Goal: Task Accomplishment & Management: Manage account settings

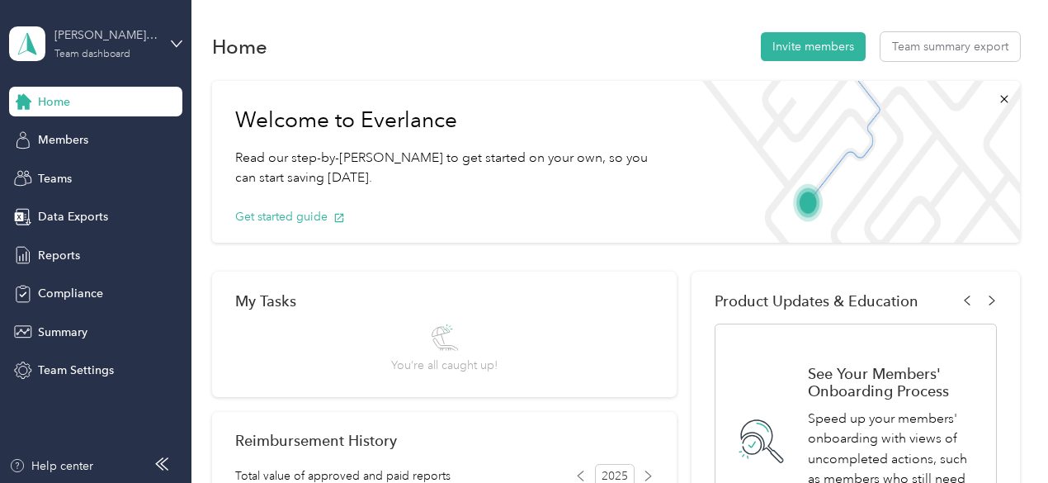
click at [82, 50] on div "Team dashboard" at bounding box center [92, 55] width 76 height 10
click at [71, 175] on div "Personal dashboard" at bounding box center [230, 165] width 418 height 29
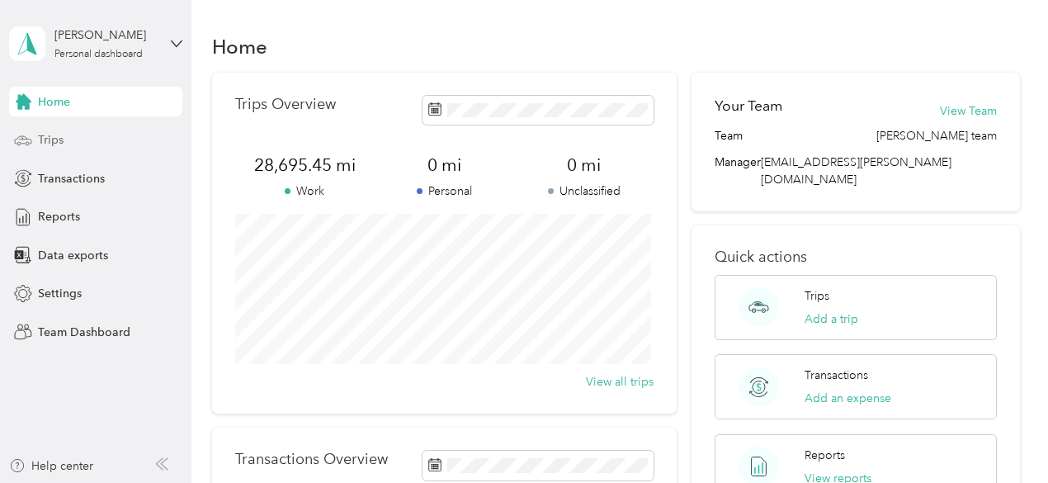
click at [57, 140] on span "Trips" at bounding box center [51, 139] width 26 height 17
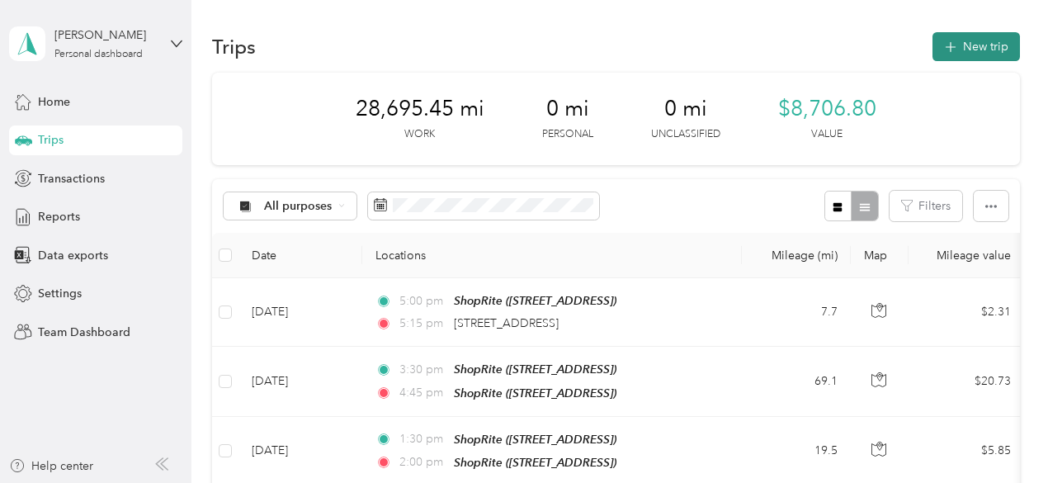
click at [982, 44] on button "New trip" at bounding box center [976, 46] width 87 height 29
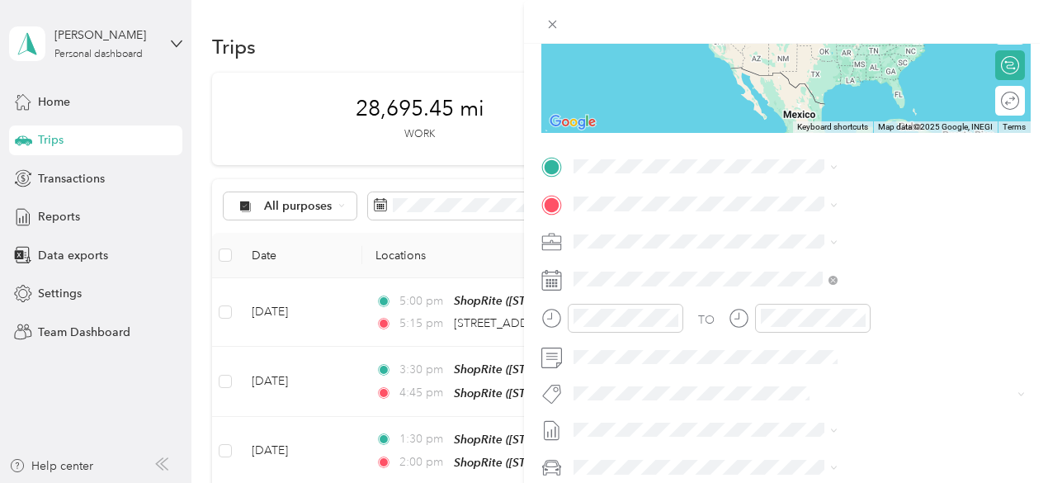
scroll to position [248, 0]
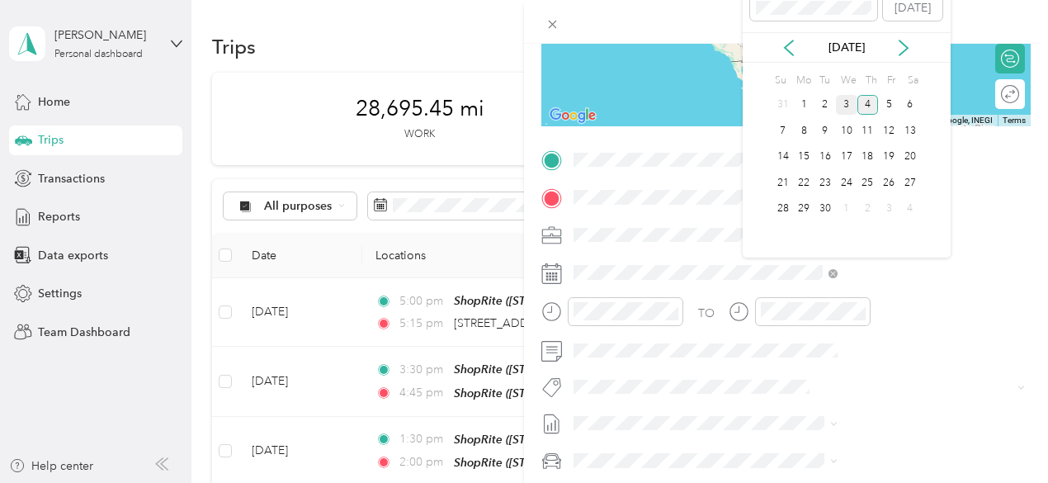
click at [847, 104] on div "3" at bounding box center [846, 105] width 21 height 21
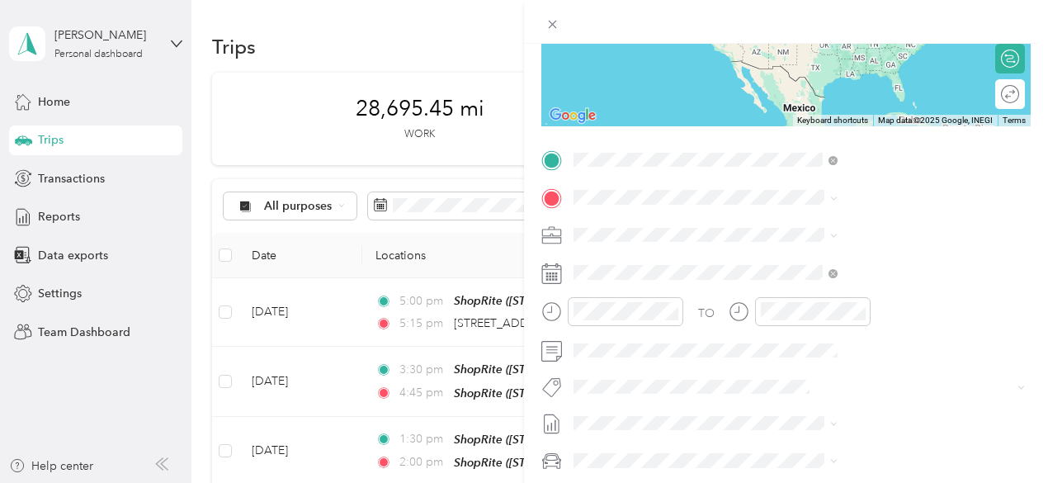
click at [819, 225] on span "[STREET_ADDRESS][US_STATE]" at bounding box center [861, 219] width 165 height 15
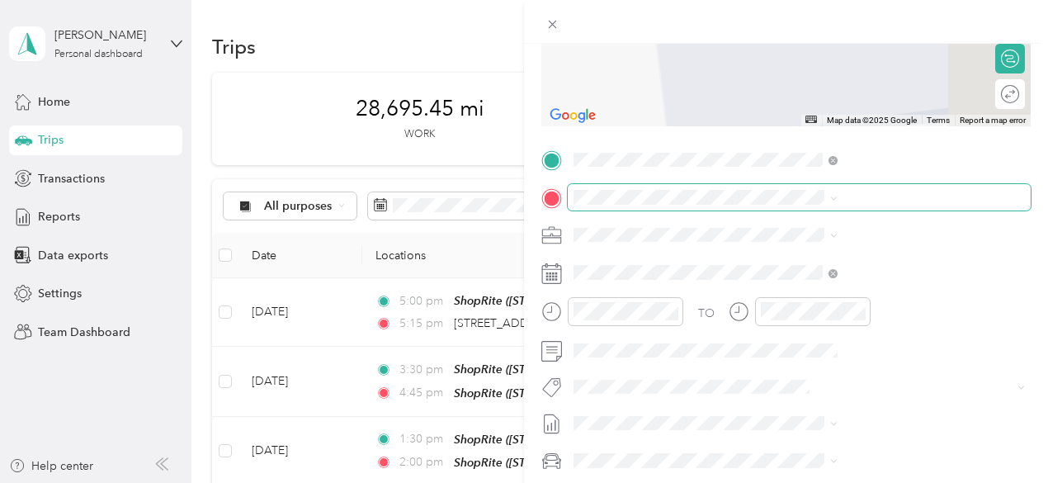
click at [816, 189] on span at bounding box center [799, 197] width 463 height 26
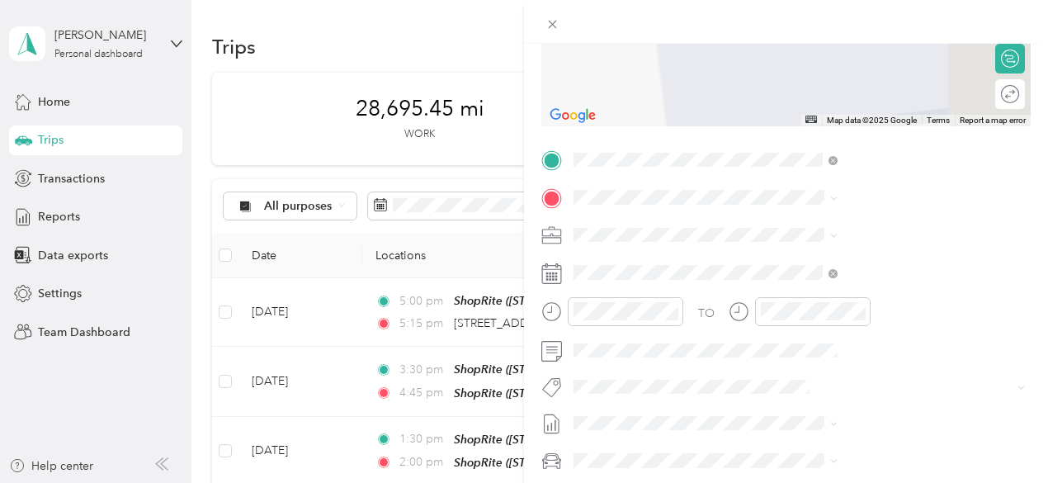
click at [829, 280] on span "[STREET_ADDRESS][US_STATE]" at bounding box center [861, 279] width 165 height 14
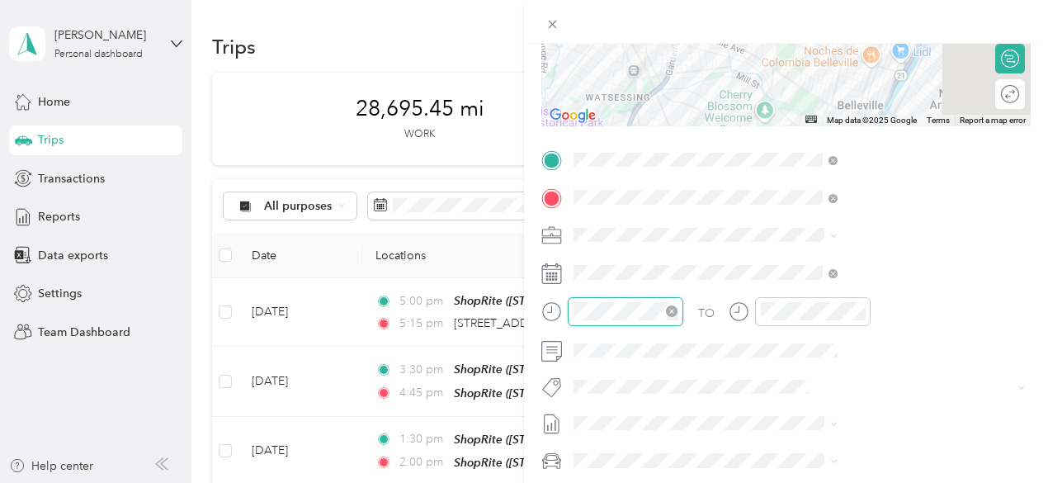
scroll to position [1208, 0]
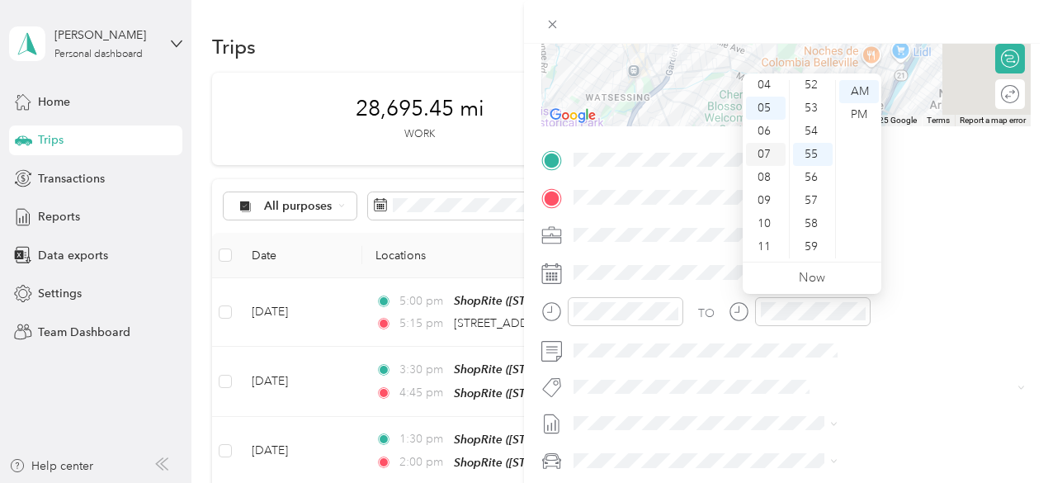
click at [768, 153] on div "07" at bounding box center [766, 154] width 40 height 23
click at [814, 92] on div "00" at bounding box center [813, 91] width 40 height 23
click at [860, 90] on div "AM" at bounding box center [859, 91] width 40 height 23
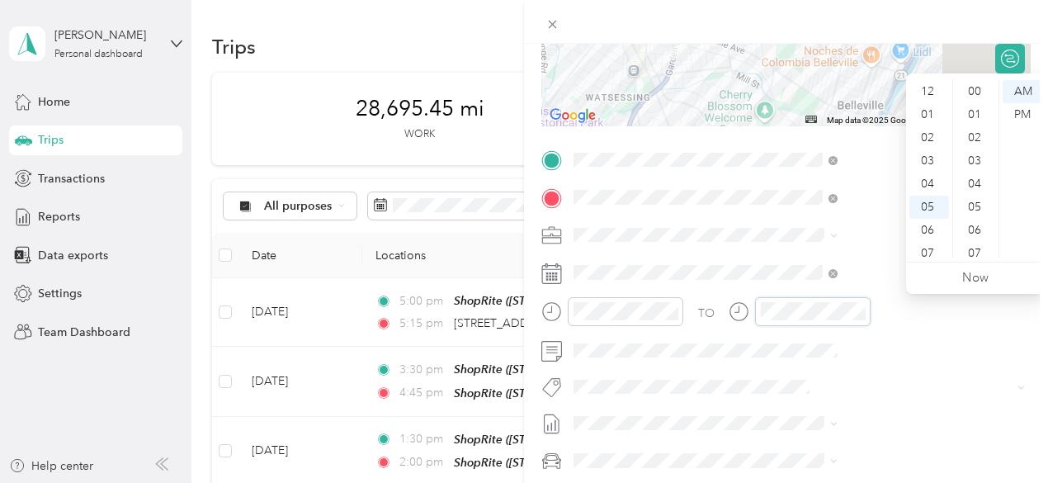
scroll to position [1208, 0]
click at [928, 153] on div "07" at bounding box center [929, 154] width 40 height 23
click at [976, 105] on div "10" at bounding box center [976, 104] width 40 height 23
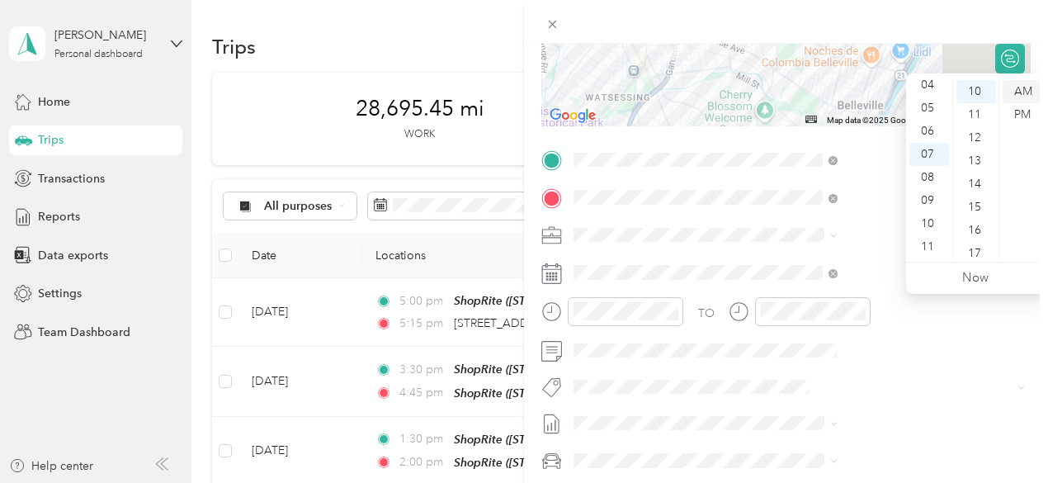
click at [1013, 92] on div "AM" at bounding box center [1023, 91] width 40 height 23
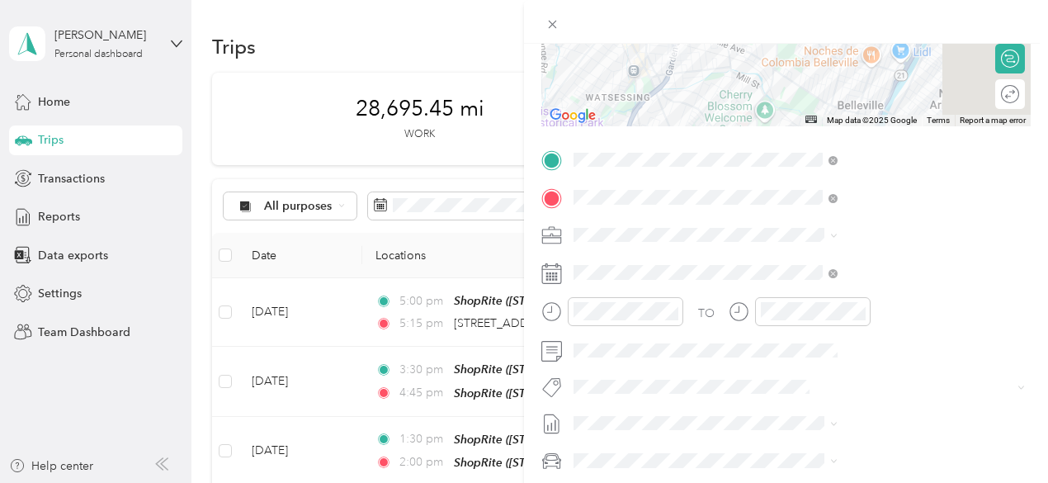
click at [1036, 24] on div at bounding box center [786, 22] width 524 height 44
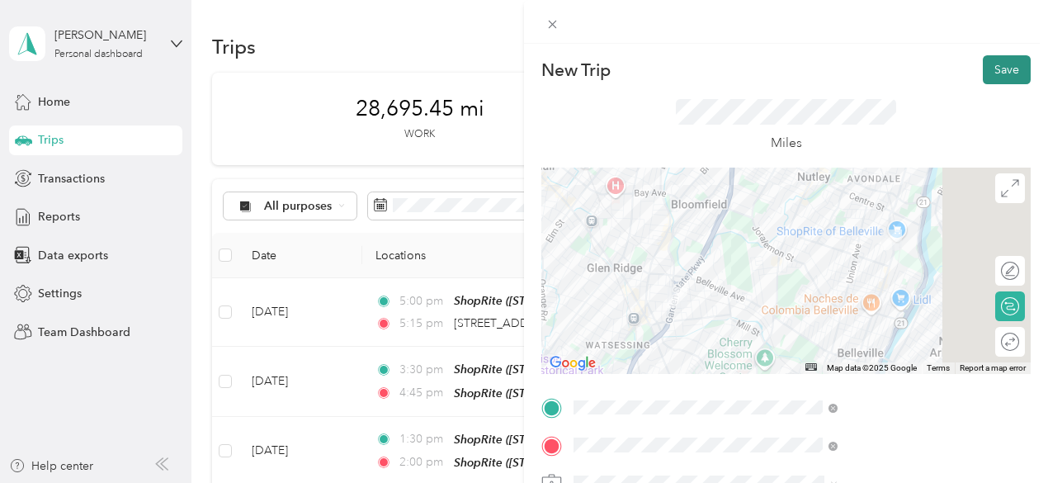
click at [1002, 66] on button "Save" at bounding box center [1007, 69] width 48 height 29
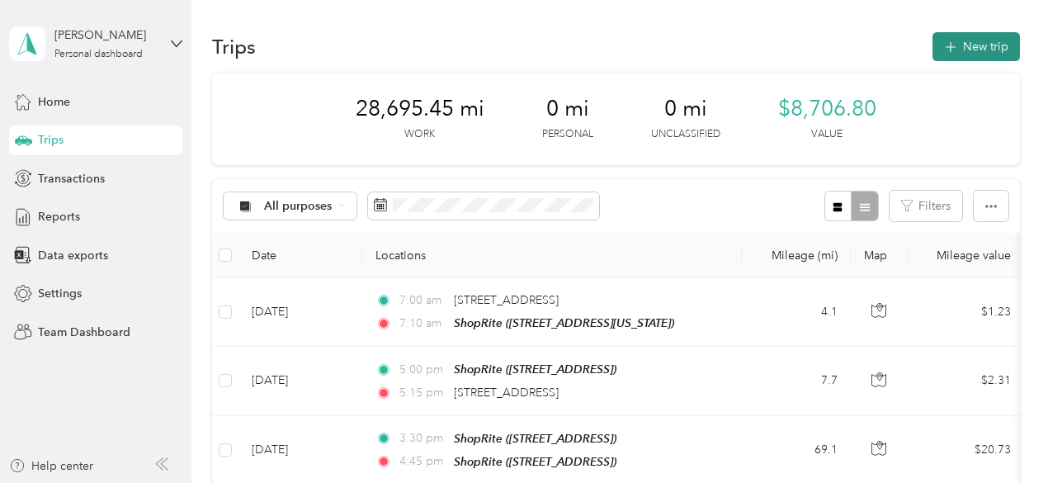
click at [992, 45] on button "New trip" at bounding box center [976, 46] width 87 height 29
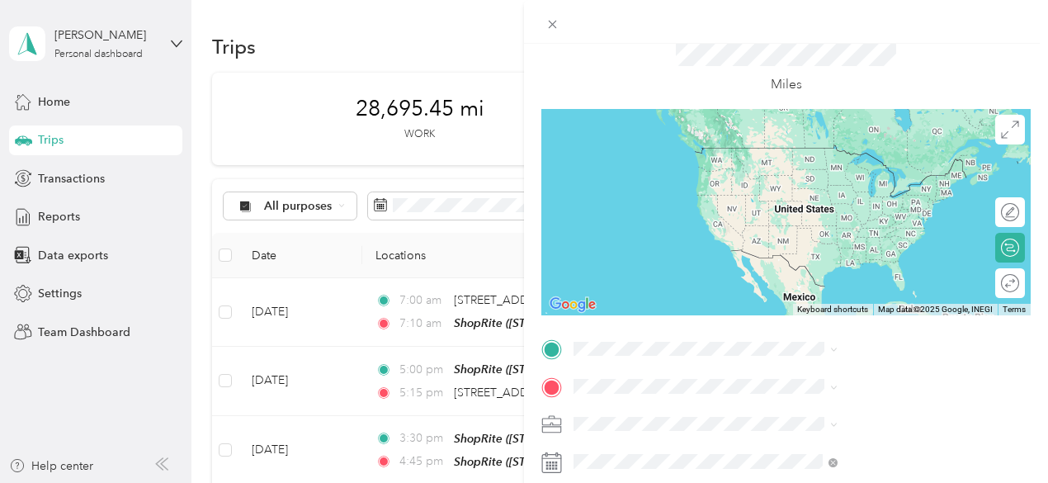
scroll to position [248, 0]
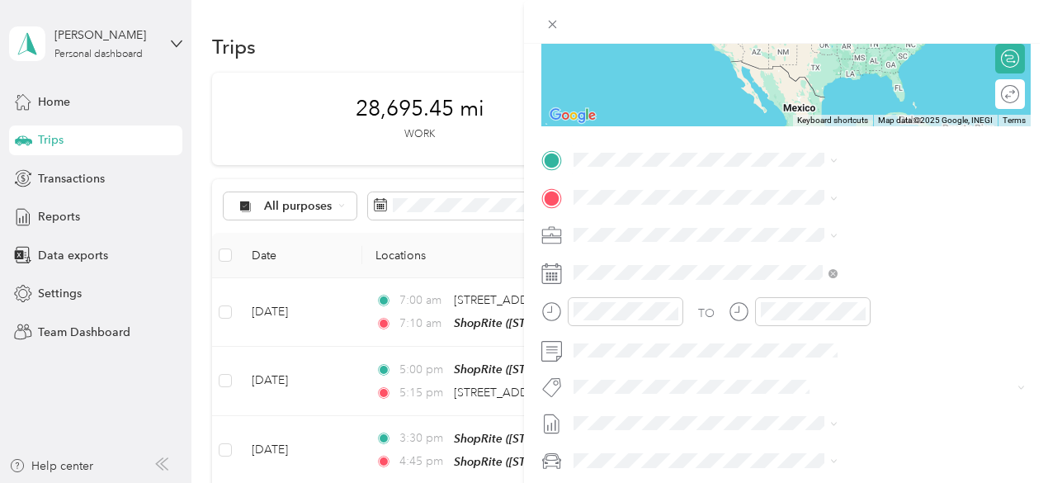
click at [838, 246] on span "[STREET_ADDRESS][US_STATE]" at bounding box center [861, 246] width 165 height 14
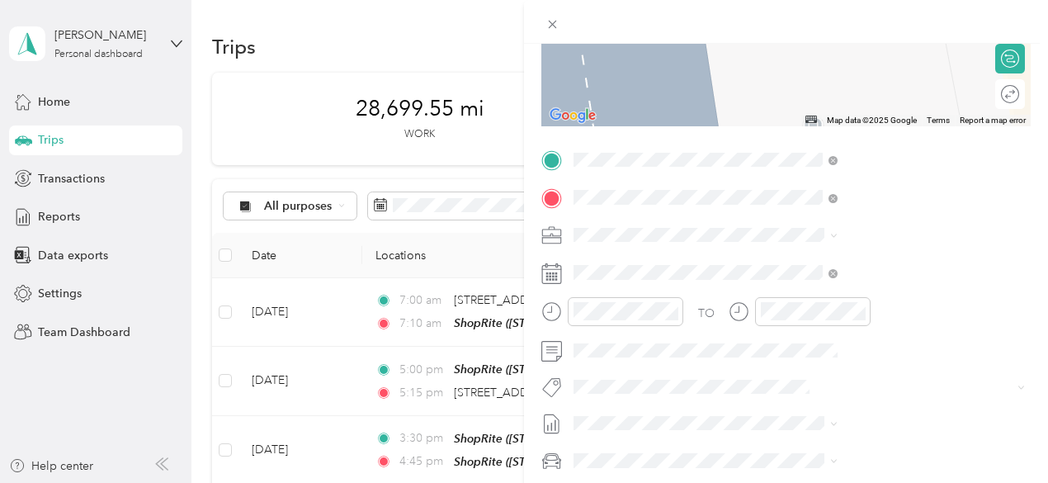
click at [829, 282] on span "[STREET_ADDRESS][PERSON_NAME]" at bounding box center [877, 287] width 196 height 14
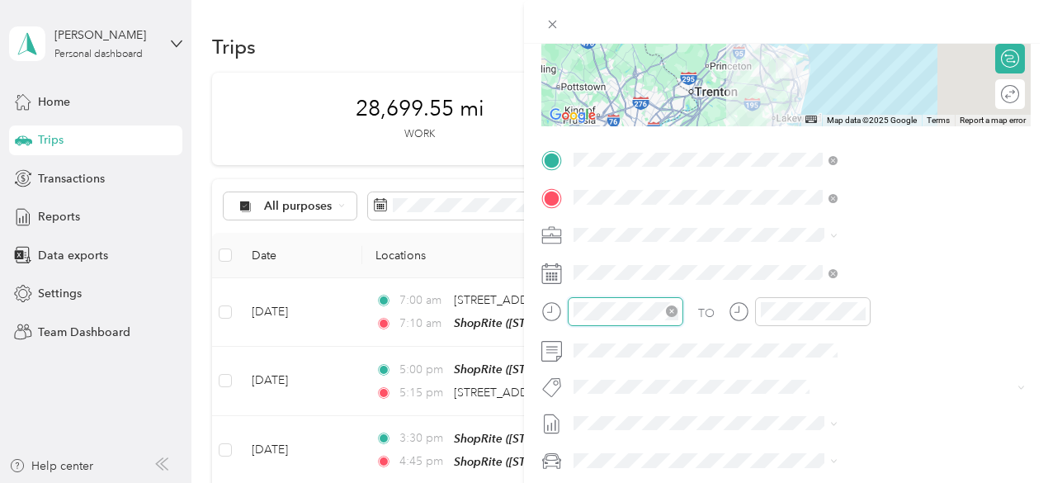
scroll to position [1208, 0]
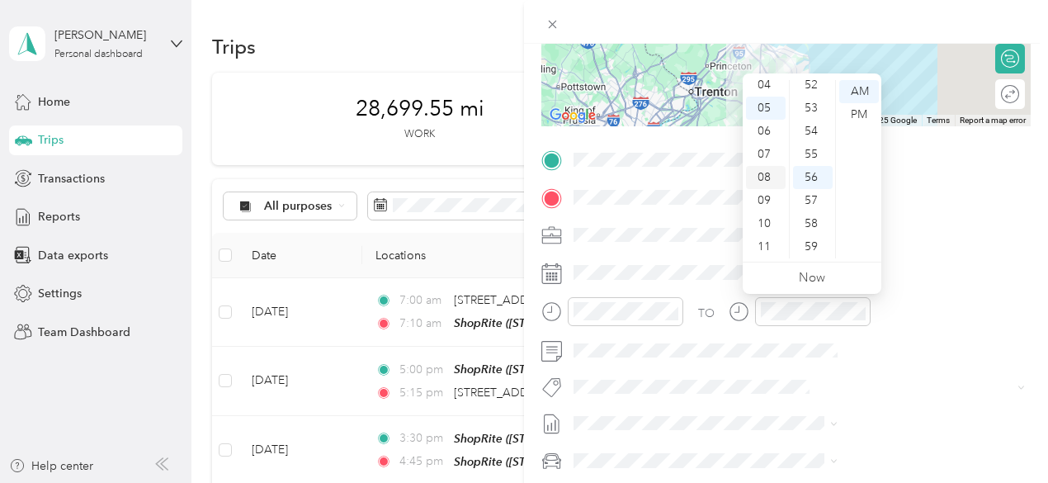
click at [769, 182] on div "08" at bounding box center [766, 177] width 40 height 23
click at [816, 90] on div "00" at bounding box center [813, 91] width 40 height 23
click at [860, 91] on div "AM" at bounding box center [859, 91] width 40 height 23
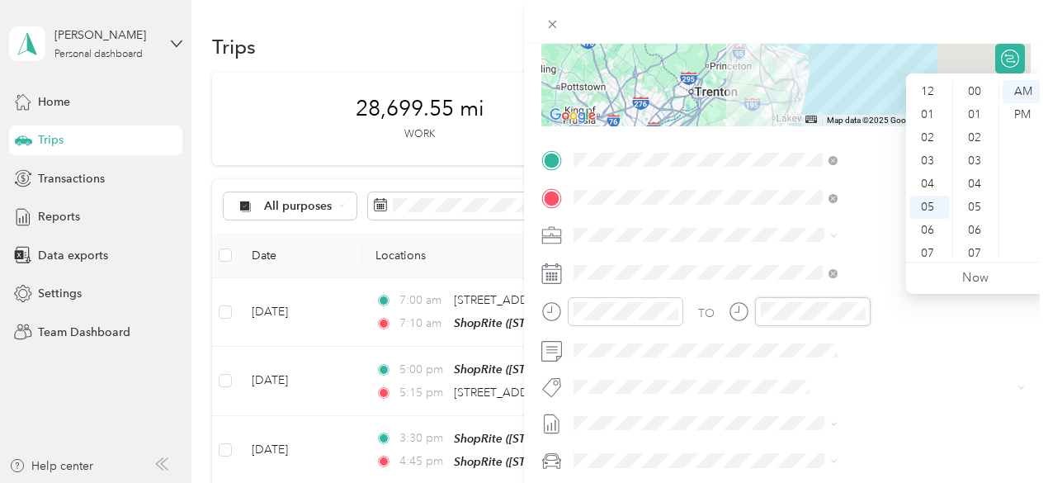
scroll to position [1208, 0]
click at [933, 199] on div "09" at bounding box center [929, 200] width 40 height 23
click at [975, 88] on div "00" at bounding box center [976, 91] width 40 height 23
click at [1020, 92] on div "AM" at bounding box center [1023, 91] width 40 height 23
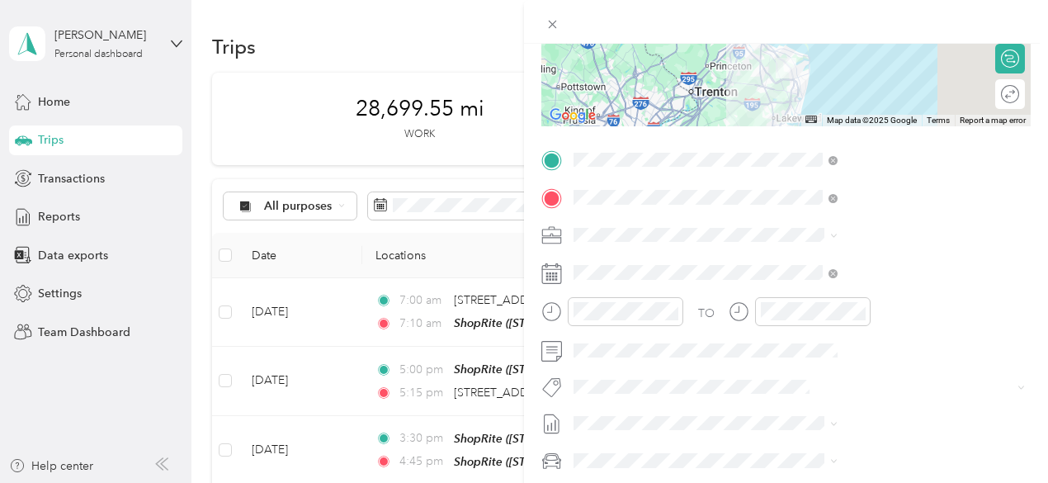
click at [1040, 21] on div at bounding box center [786, 22] width 524 height 44
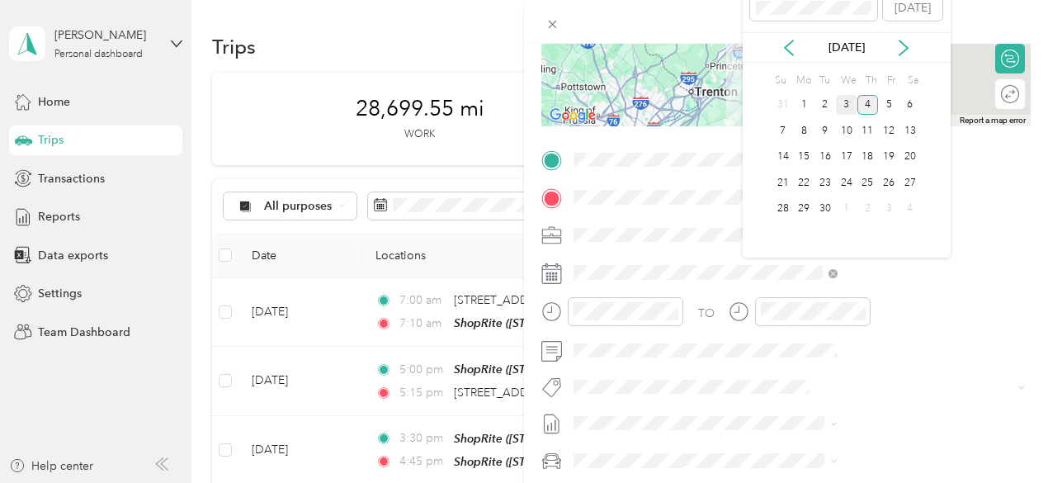
click at [847, 107] on div "3" at bounding box center [846, 105] width 21 height 21
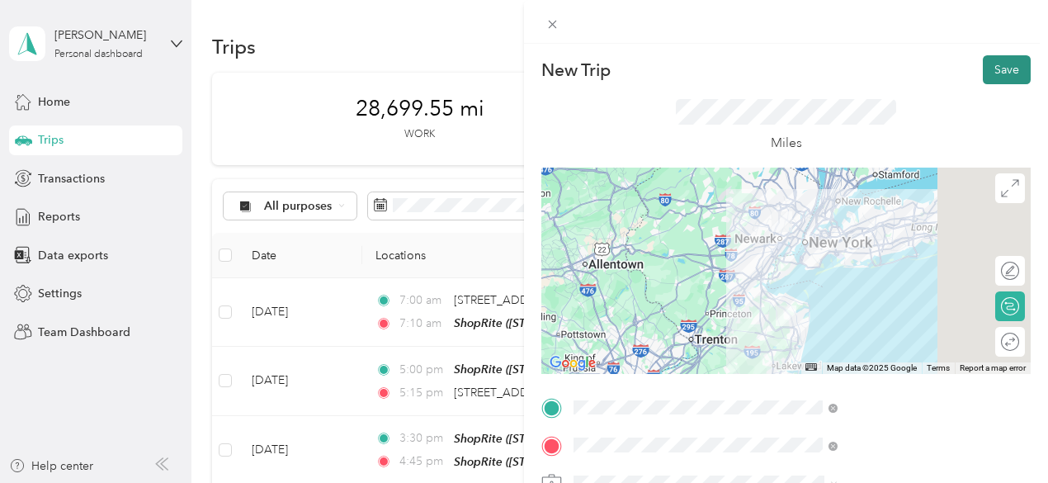
click at [985, 62] on button "Save" at bounding box center [1007, 69] width 48 height 29
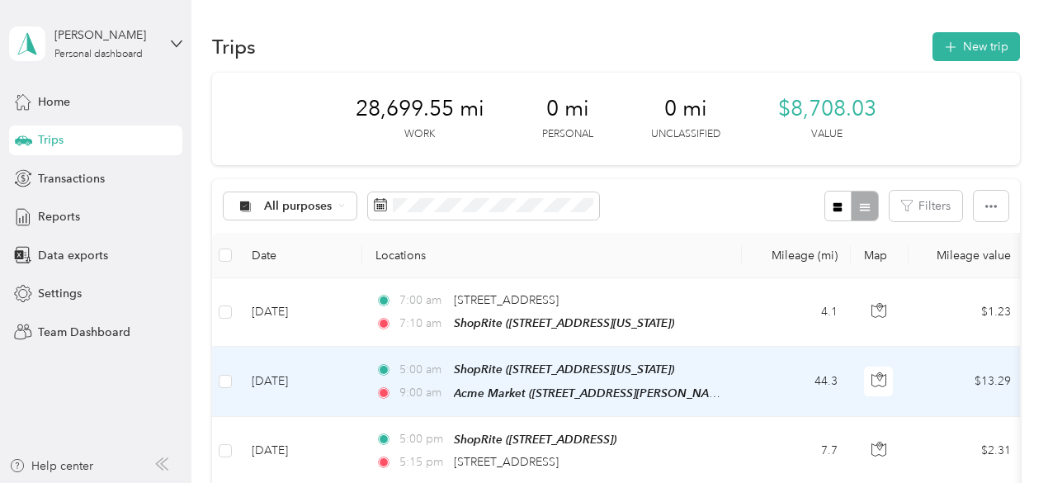
click at [335, 374] on td "[DATE]" at bounding box center [300, 381] width 124 height 69
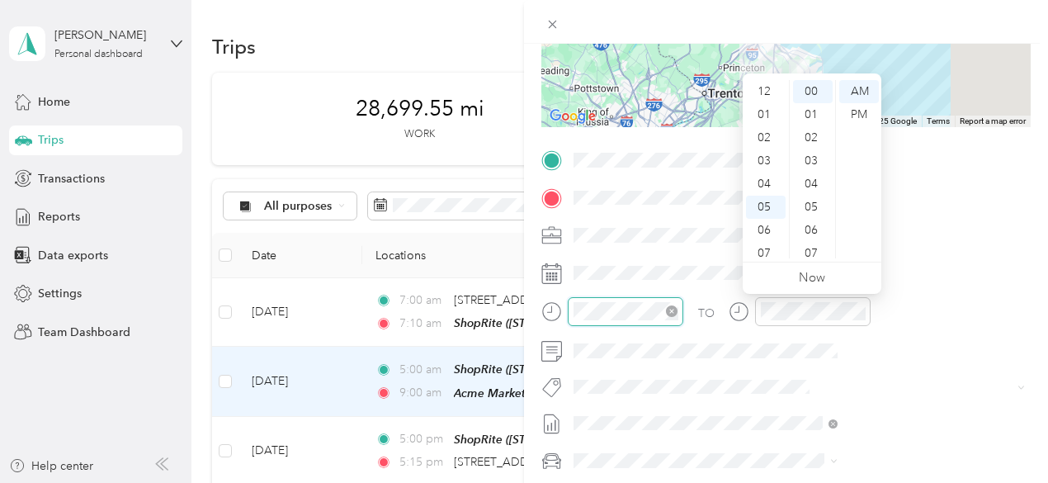
scroll to position [99, 0]
click at [771, 176] on div "08" at bounding box center [766, 177] width 40 height 23
click at [811, 91] on div "00" at bounding box center [813, 91] width 40 height 23
click at [860, 90] on div "AM" at bounding box center [859, 91] width 40 height 23
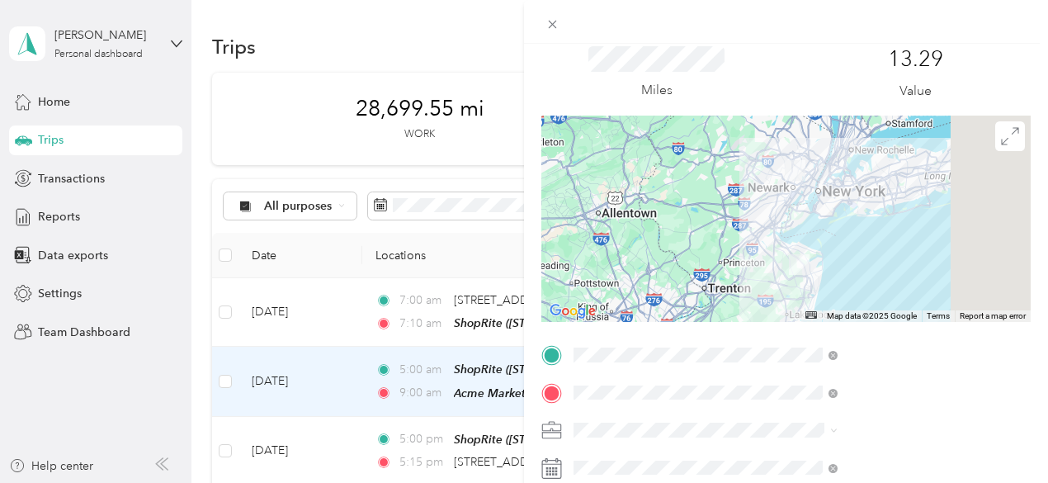
scroll to position [0, 0]
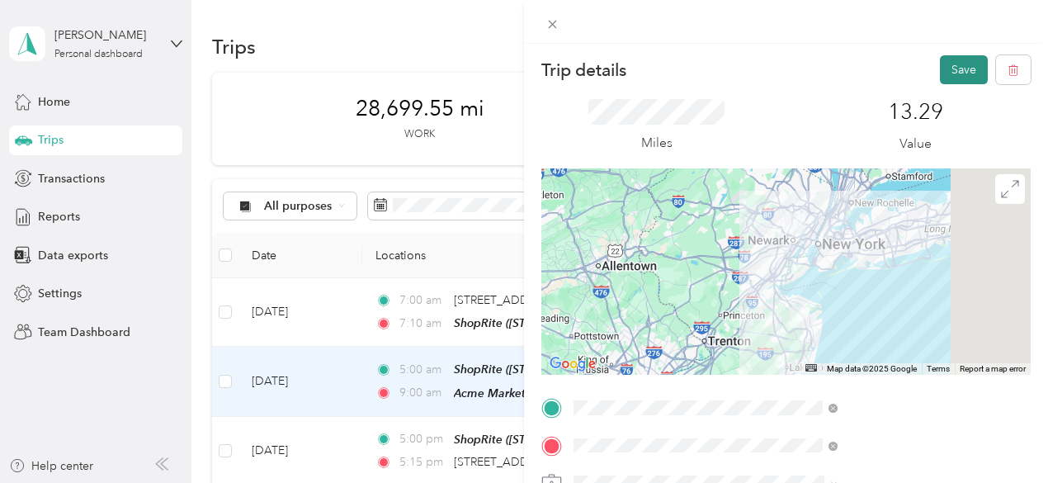
click at [952, 64] on button "Save" at bounding box center [964, 69] width 48 height 29
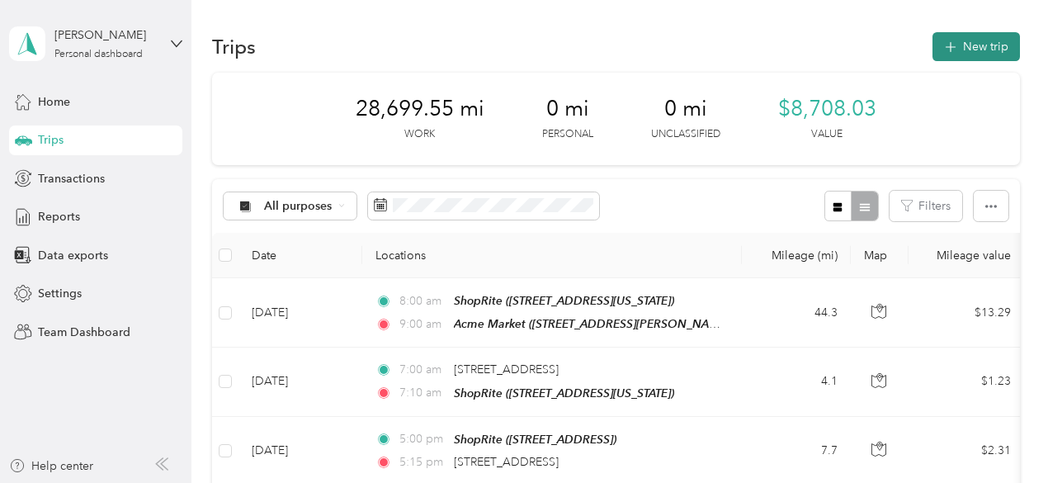
click at [975, 47] on button "New trip" at bounding box center [976, 46] width 87 height 29
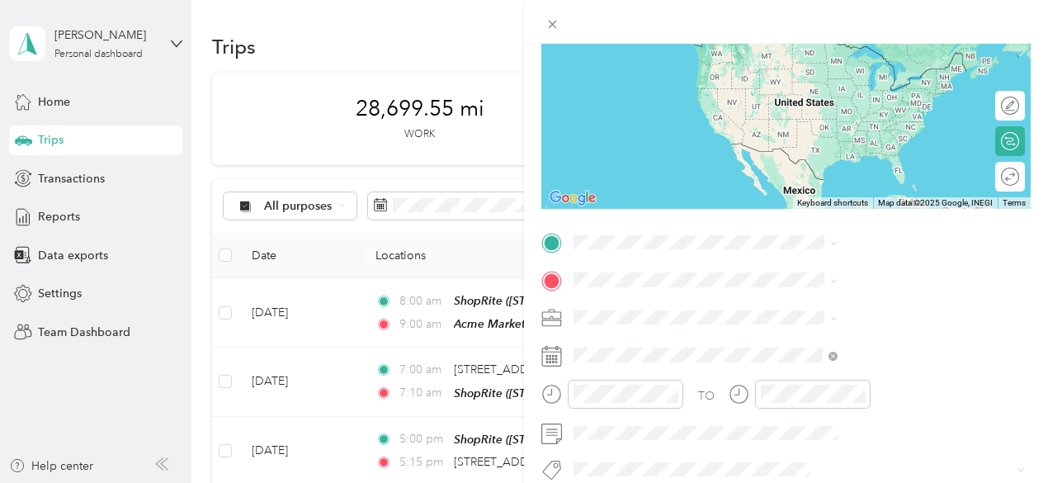
scroll to position [248, 0]
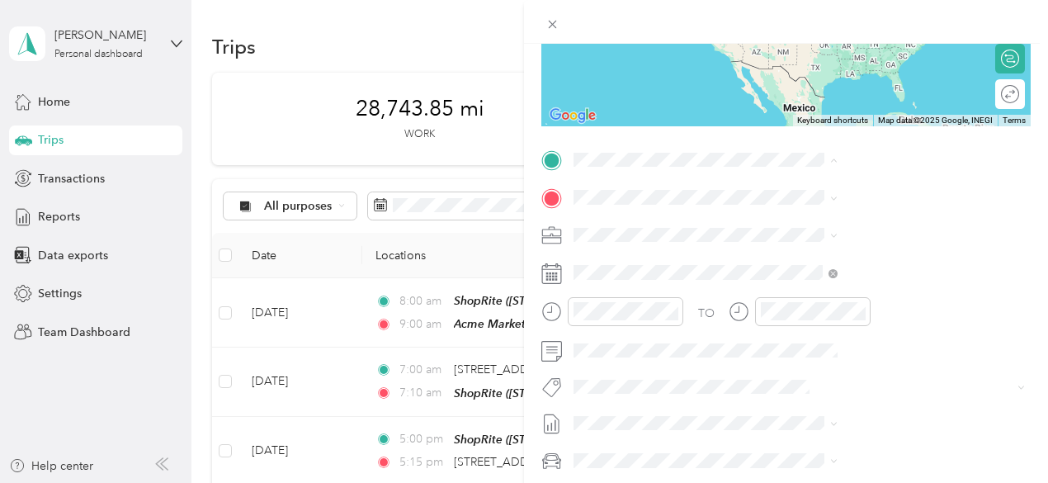
click at [820, 241] on div "TEAM Acme Market [STREET_ADDRESS][PERSON_NAME]" at bounding box center [877, 238] width 196 height 40
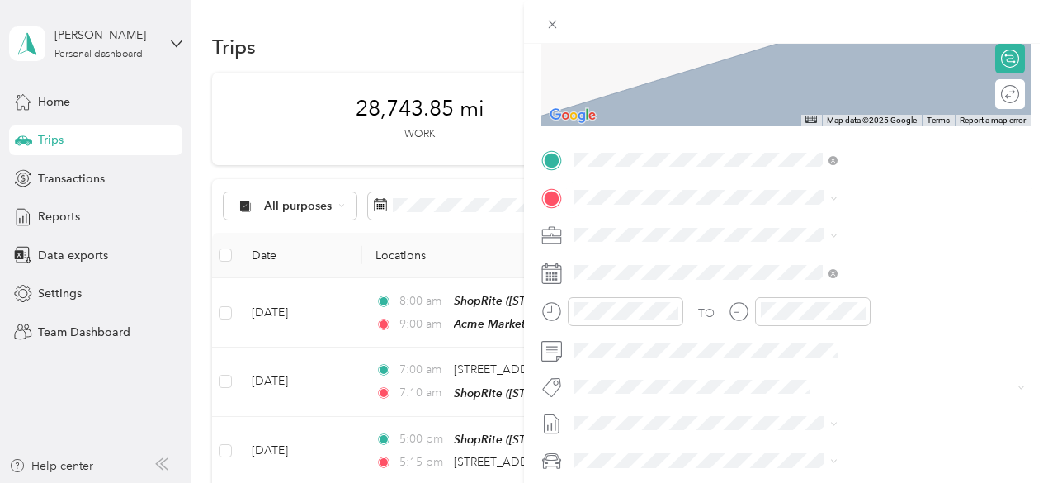
click at [835, 286] on span "[STREET_ADDRESS]" at bounding box center [831, 281] width 105 height 14
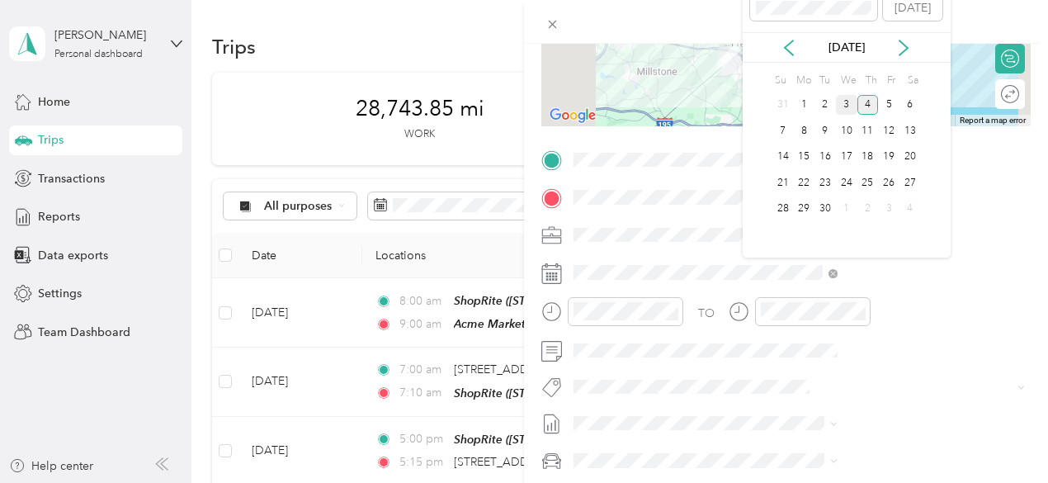
click at [848, 98] on div "3" at bounding box center [846, 105] width 21 height 21
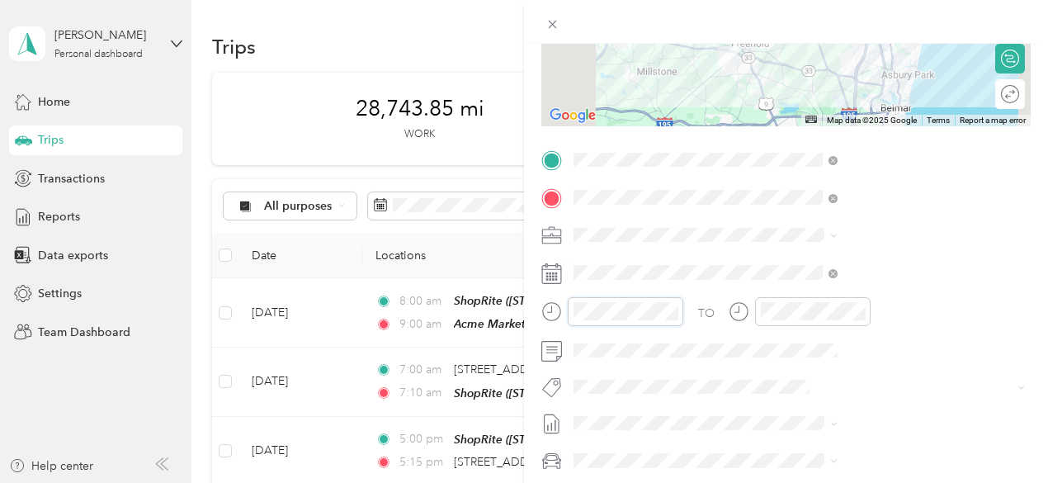
scroll to position [1208, 0]
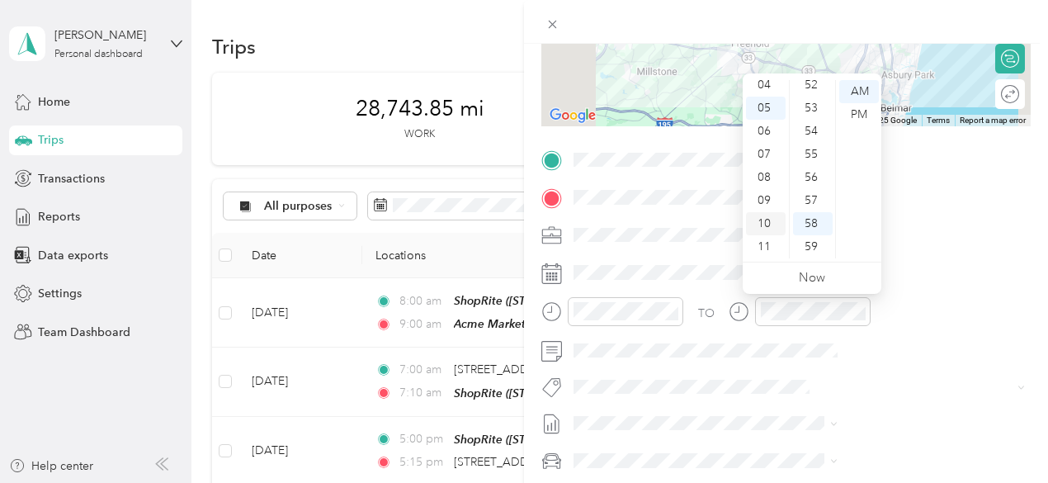
click at [767, 219] on div "10" at bounding box center [766, 223] width 40 height 23
click at [814, 87] on div "00" at bounding box center [813, 91] width 40 height 23
click at [865, 90] on div "AM" at bounding box center [859, 91] width 40 height 23
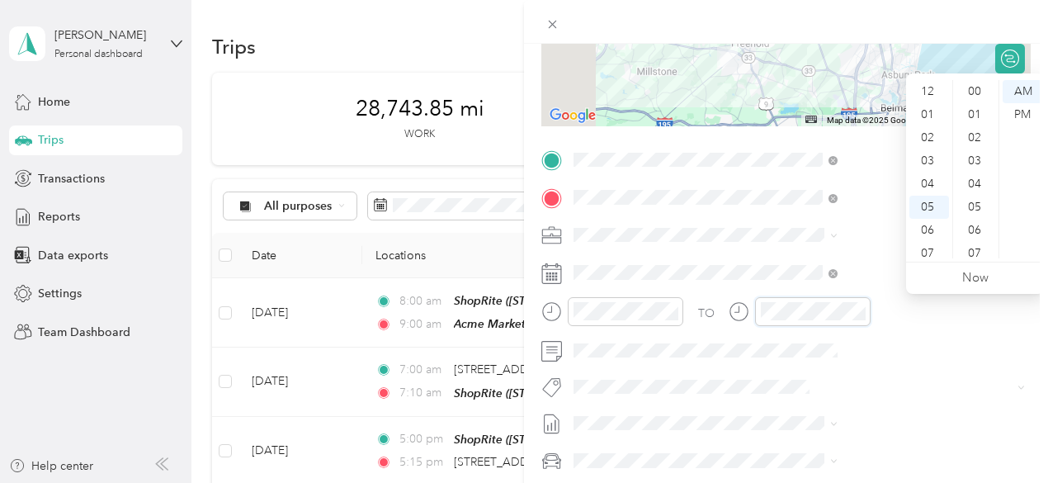
scroll to position [1208, 0]
click at [931, 223] on div "10" at bounding box center [929, 223] width 40 height 23
click at [978, 149] on div "30" at bounding box center [976, 154] width 40 height 23
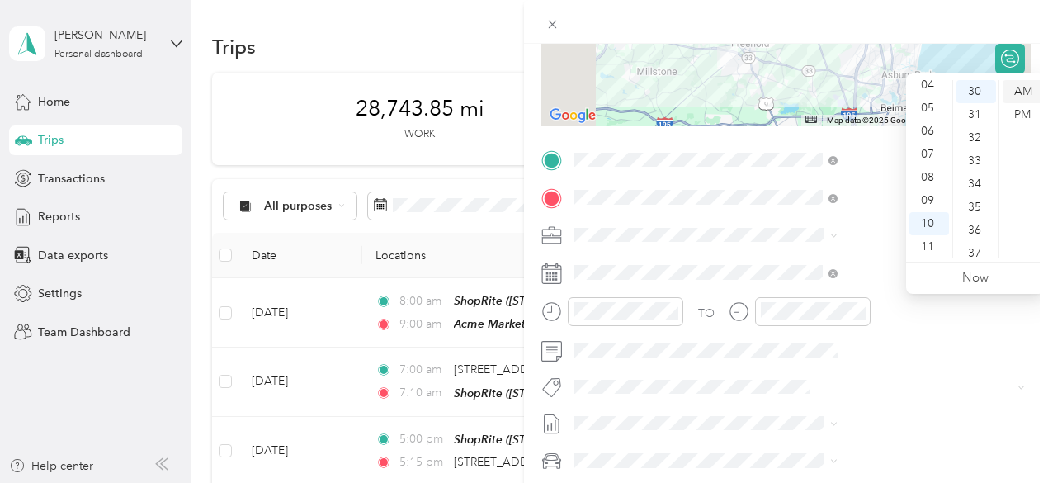
click at [1027, 87] on div "AM" at bounding box center [1023, 91] width 40 height 23
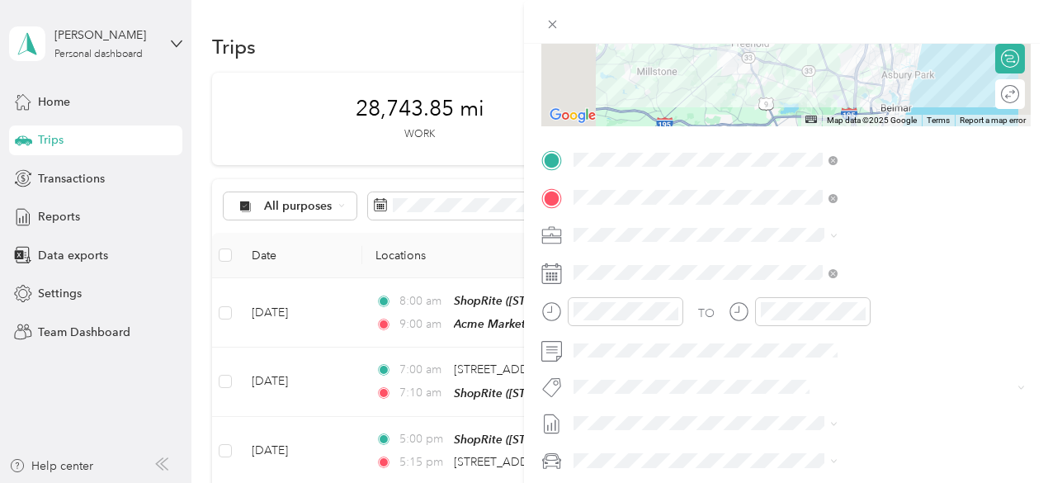
click at [1042, 32] on div at bounding box center [786, 22] width 524 height 44
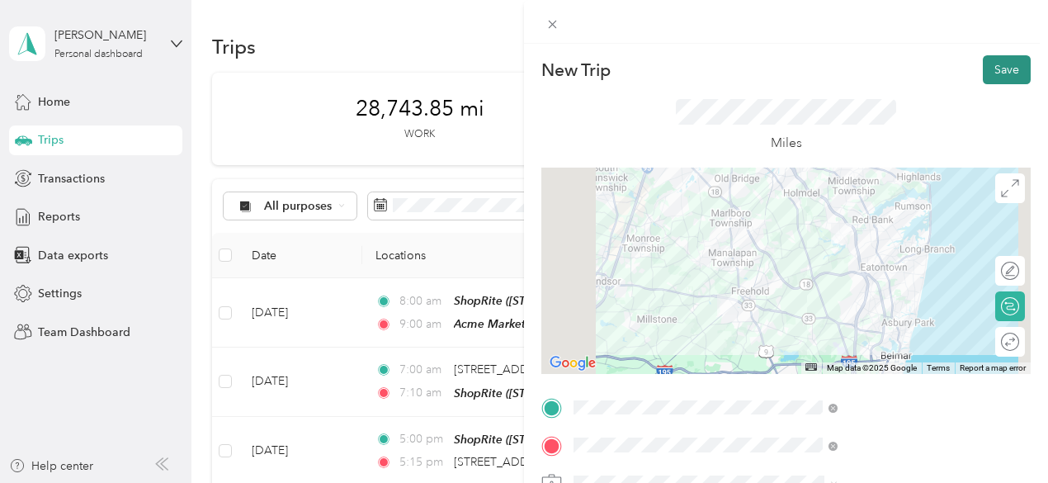
click at [1005, 70] on button "Save" at bounding box center [1007, 69] width 48 height 29
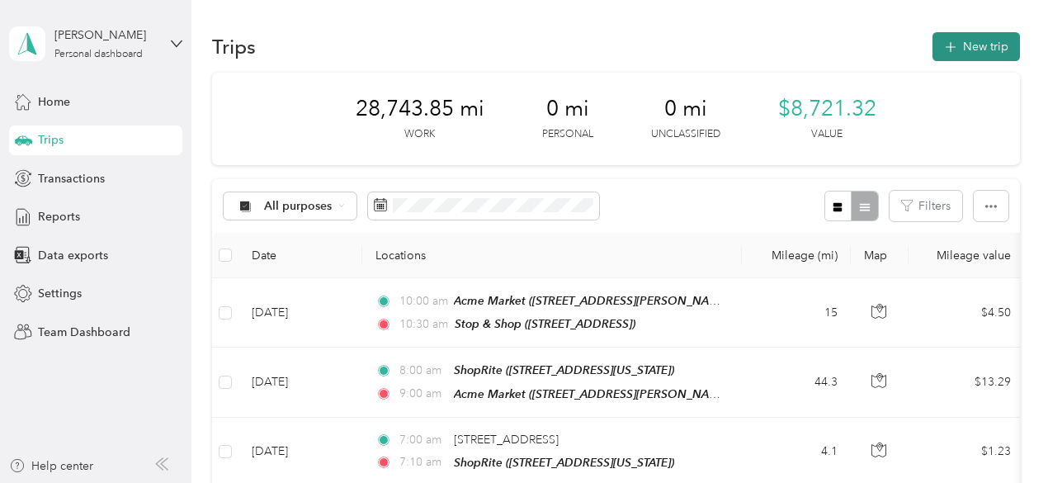
click at [959, 50] on button "New trip" at bounding box center [976, 46] width 87 height 29
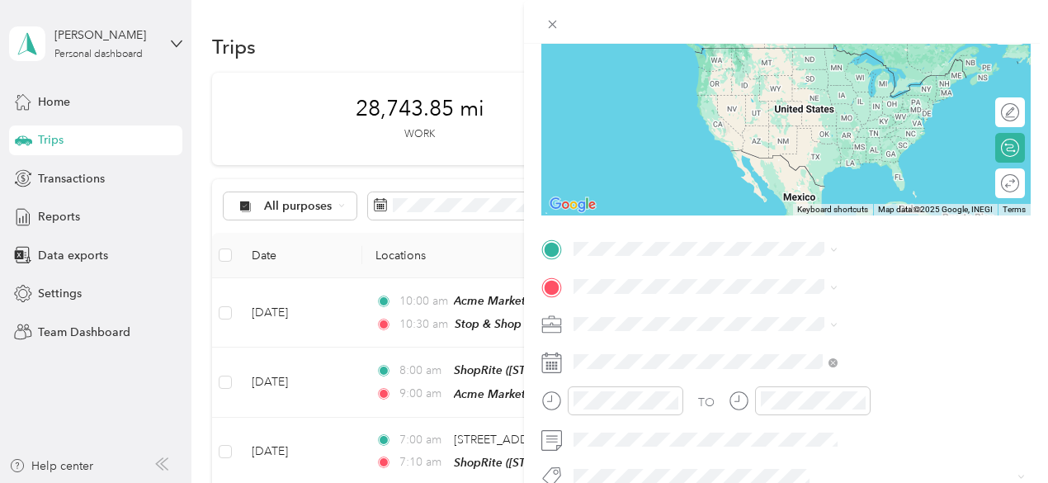
scroll to position [248, 0]
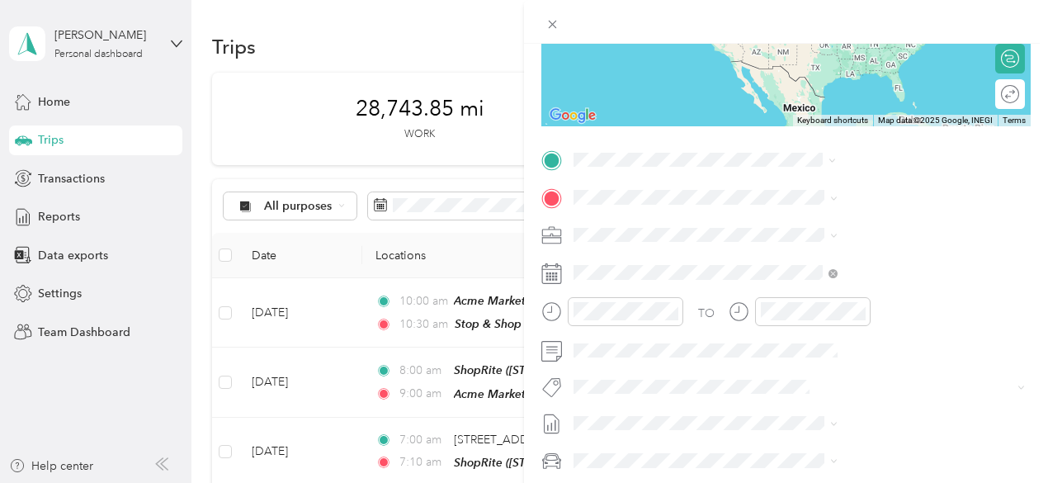
click at [867, 240] on div "TEAM Stop & Shop [GEOGRAPHIC_DATA], [GEOGRAPHIC_DATA]" at bounding box center [841, 238] width 125 height 40
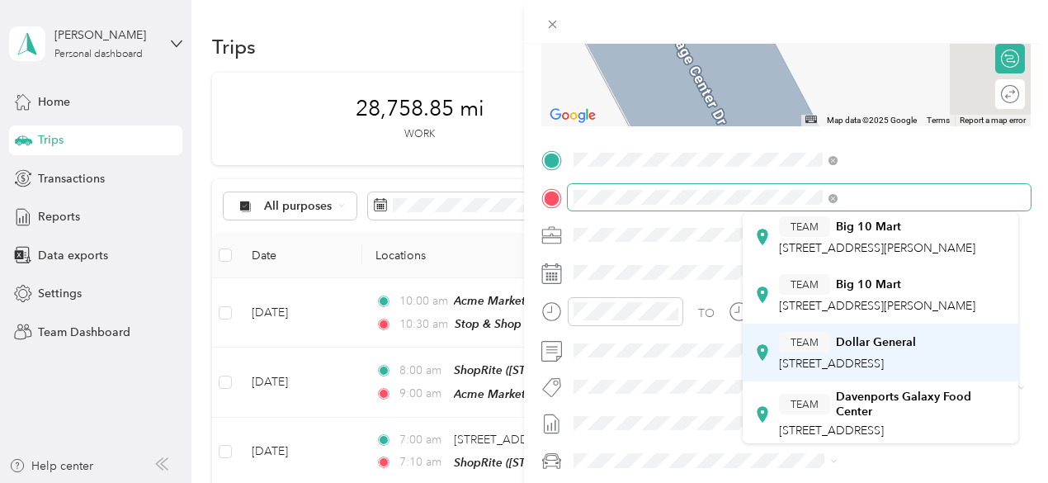
scroll to position [0, 0]
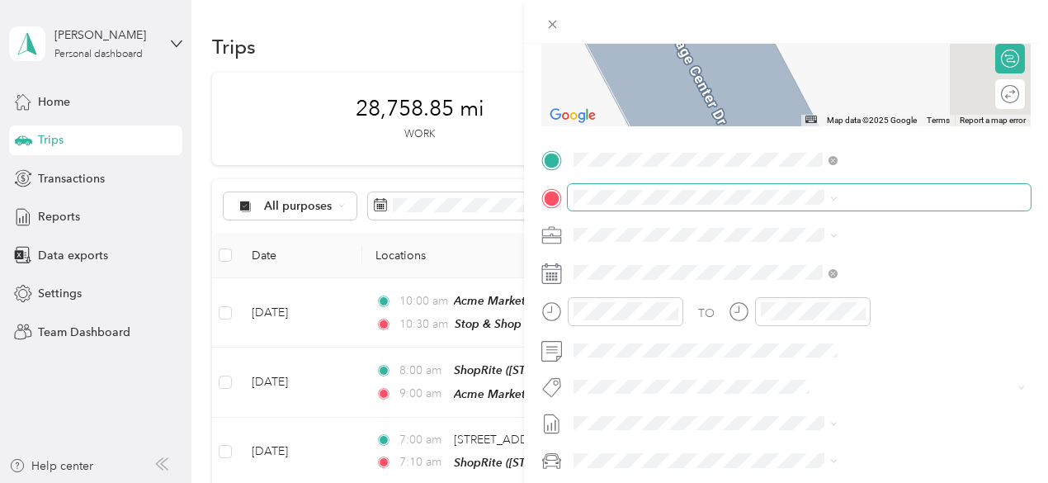
click at [748, 197] on span at bounding box center [799, 197] width 463 height 26
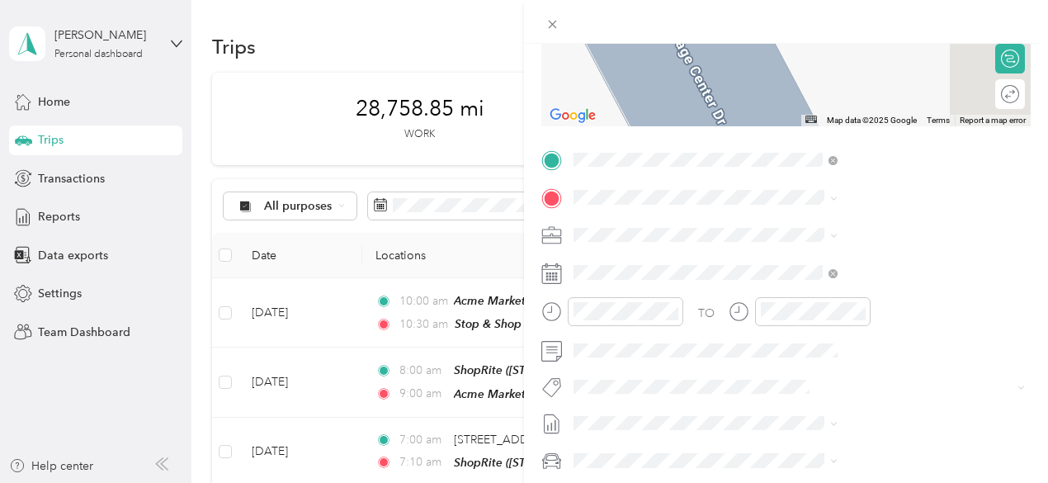
click at [829, 281] on span "[STREET_ADDRESS][PERSON_NAME]" at bounding box center [877, 283] width 196 height 14
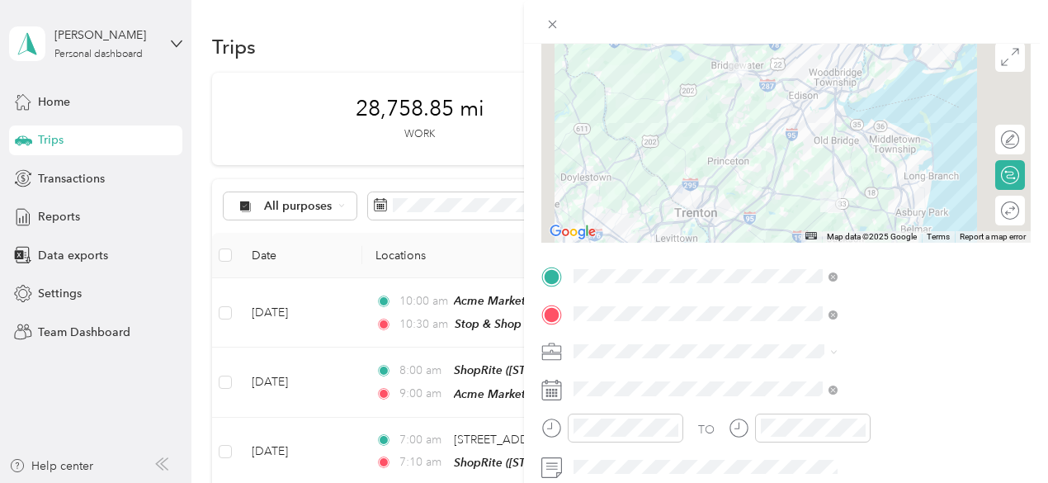
scroll to position [165, 0]
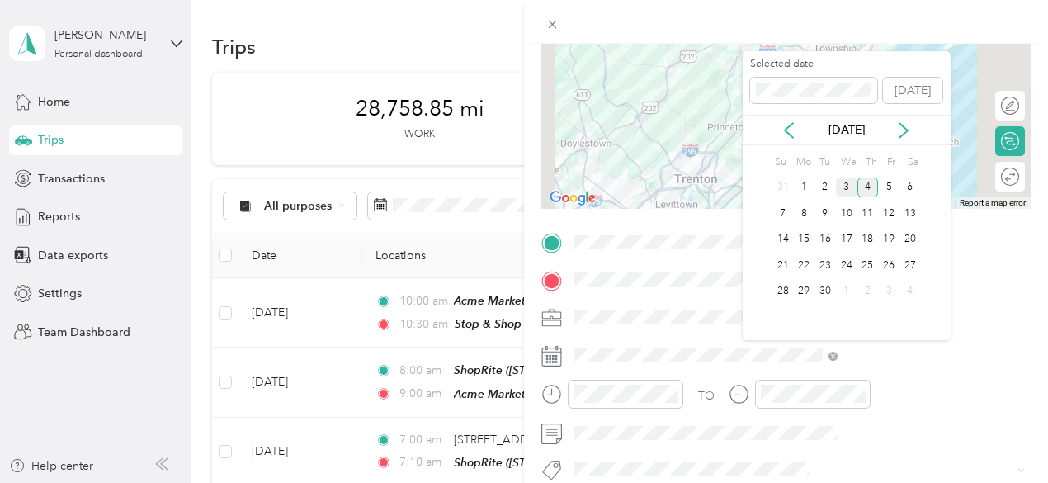
click at [845, 182] on div "3" at bounding box center [846, 187] width 21 height 21
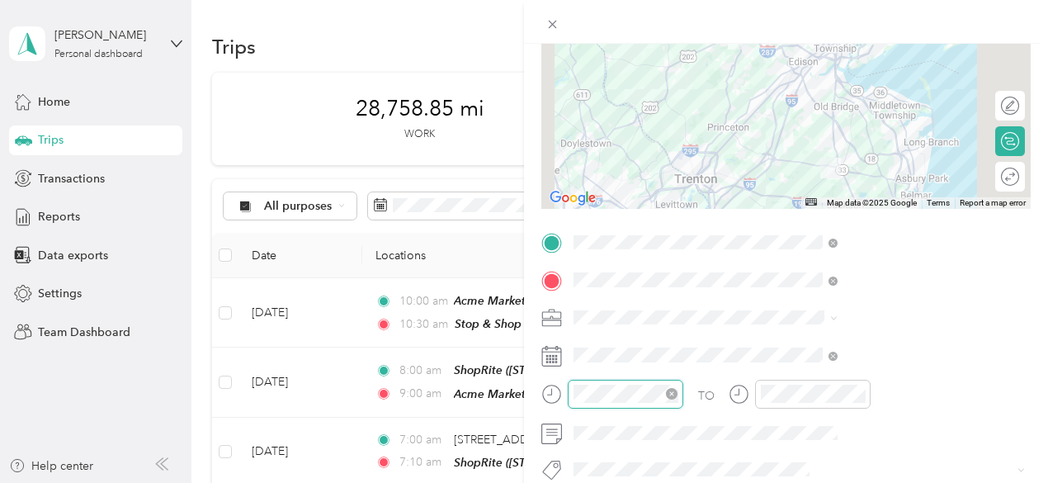
scroll to position [99, 0]
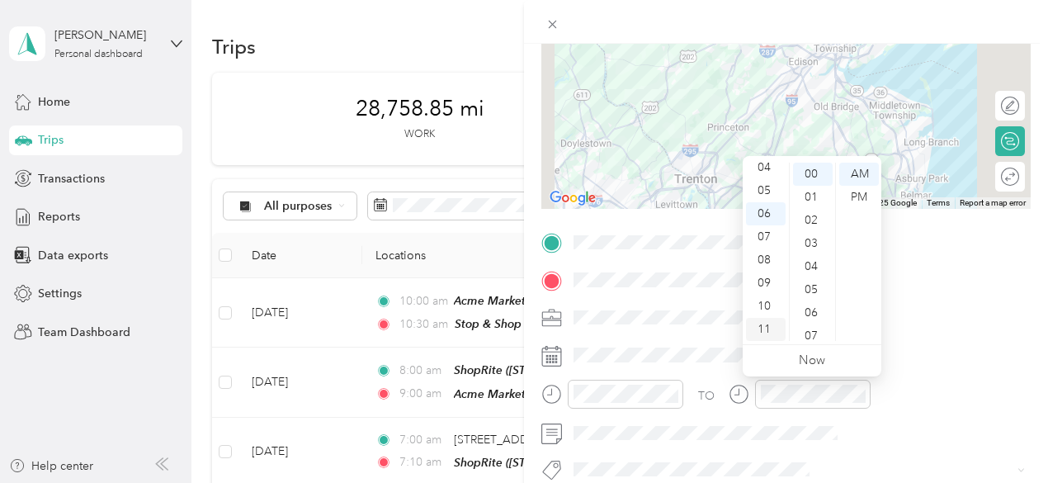
click at [767, 328] on div "11" at bounding box center [766, 329] width 40 height 23
click at [817, 206] on div "30" at bounding box center [813, 207] width 40 height 23
click at [856, 174] on div "AM" at bounding box center [859, 174] width 40 height 23
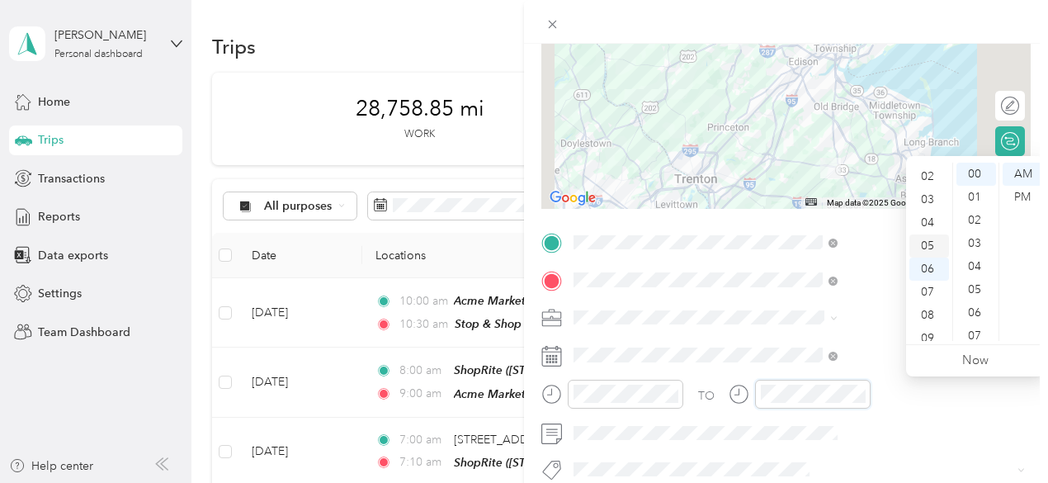
scroll to position [0, 0]
click at [933, 172] on div "12" at bounding box center [929, 174] width 40 height 23
click at [977, 206] on div "30" at bounding box center [976, 207] width 40 height 23
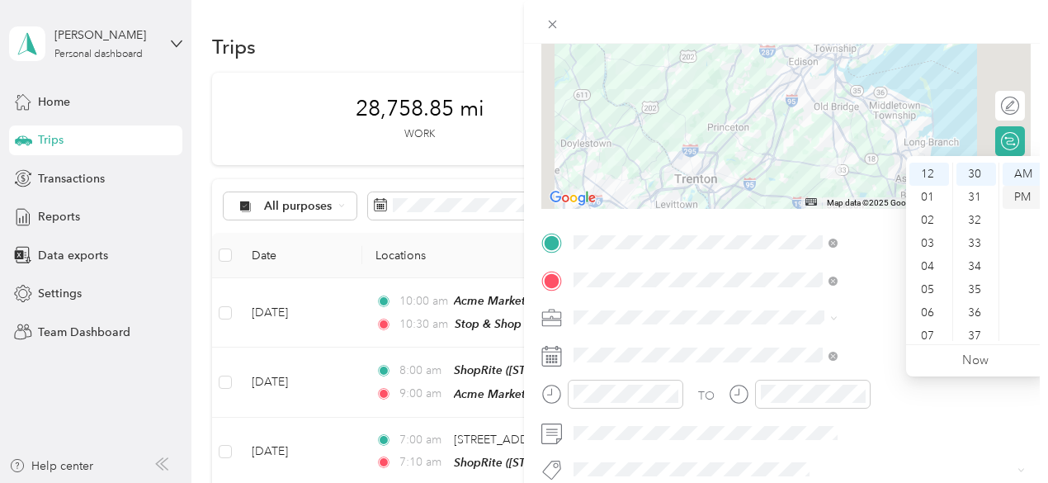
click at [1025, 194] on div "PM" at bounding box center [1023, 197] width 40 height 23
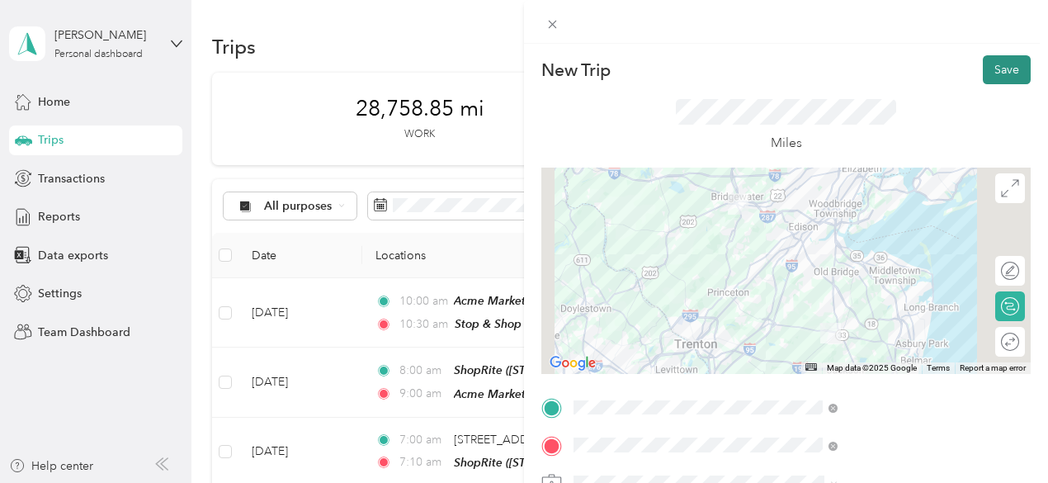
click at [1008, 68] on button "Save" at bounding box center [1007, 69] width 48 height 29
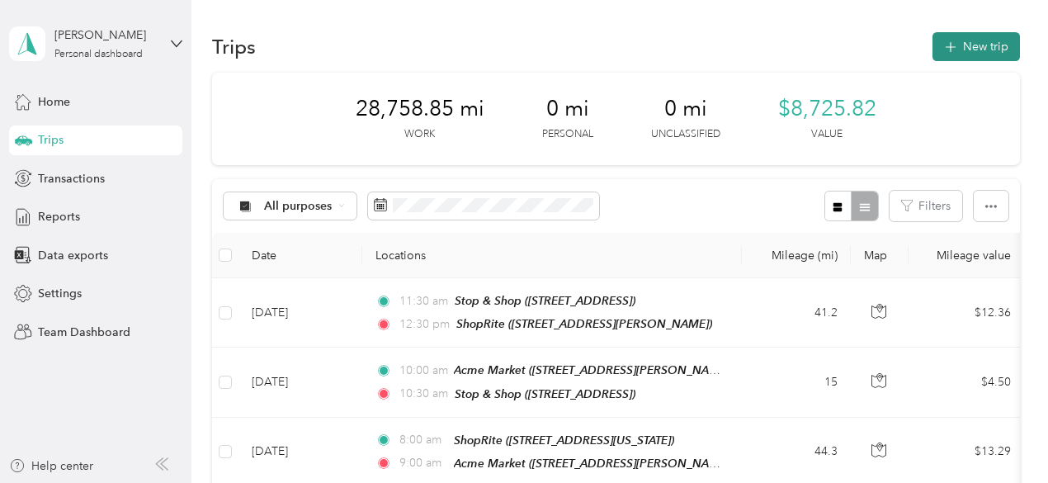
click at [989, 45] on button "New trip" at bounding box center [976, 46] width 87 height 29
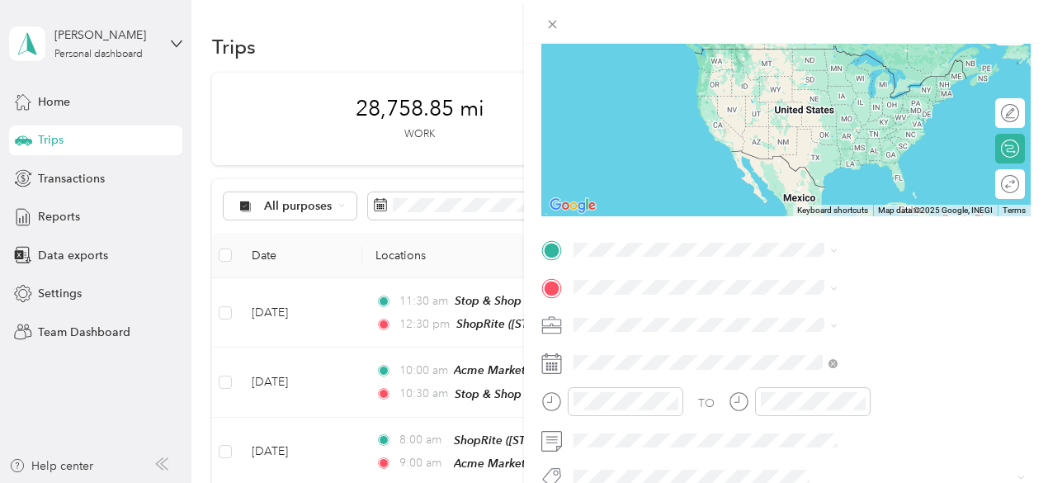
scroll to position [165, 0]
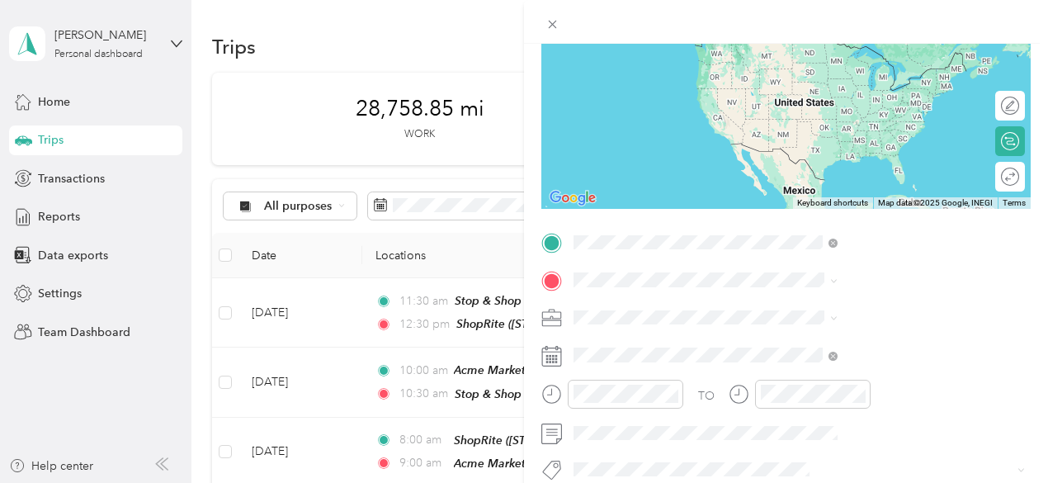
click at [866, 78] on div "TEAM ShopRite [STREET_ADDRESS][PERSON_NAME]" at bounding box center [877, 60] width 196 height 40
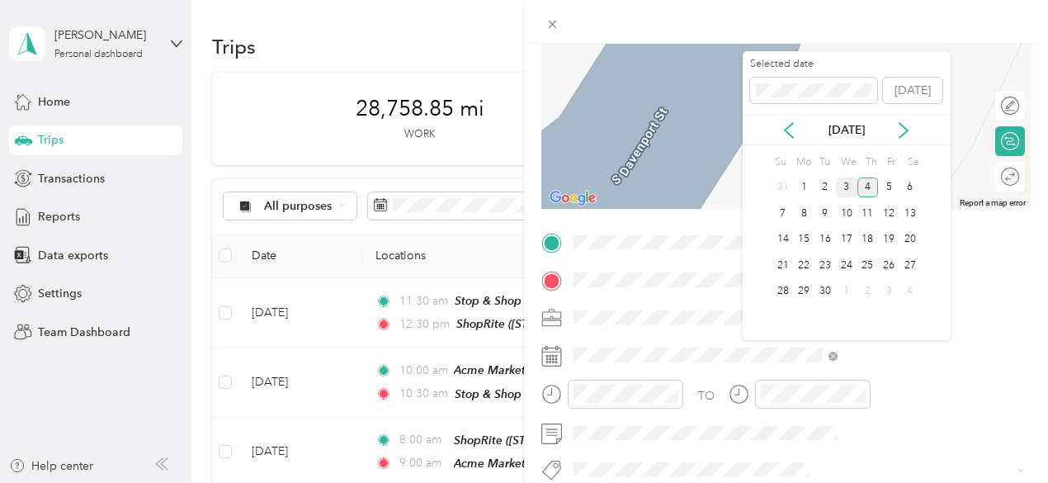
click at [850, 179] on div "3" at bounding box center [846, 187] width 21 height 21
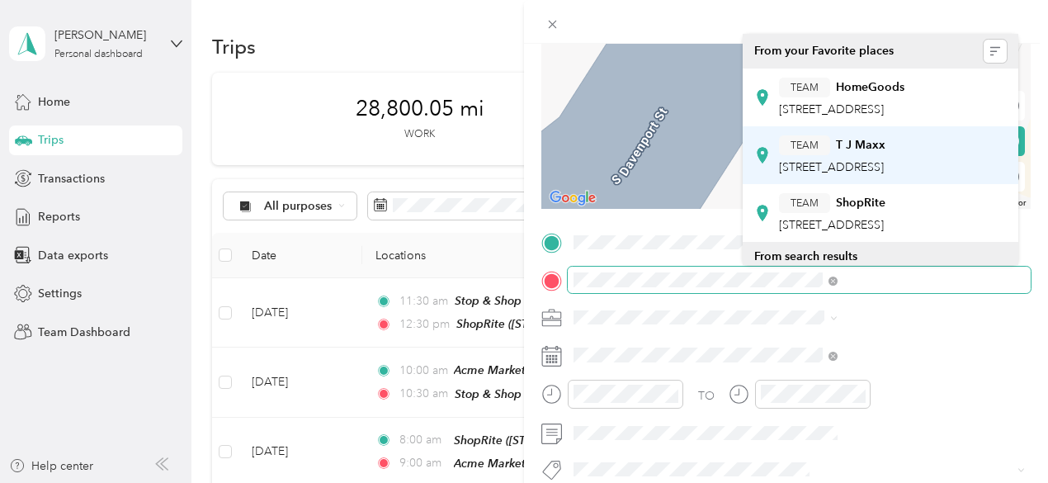
scroll to position [83, 0]
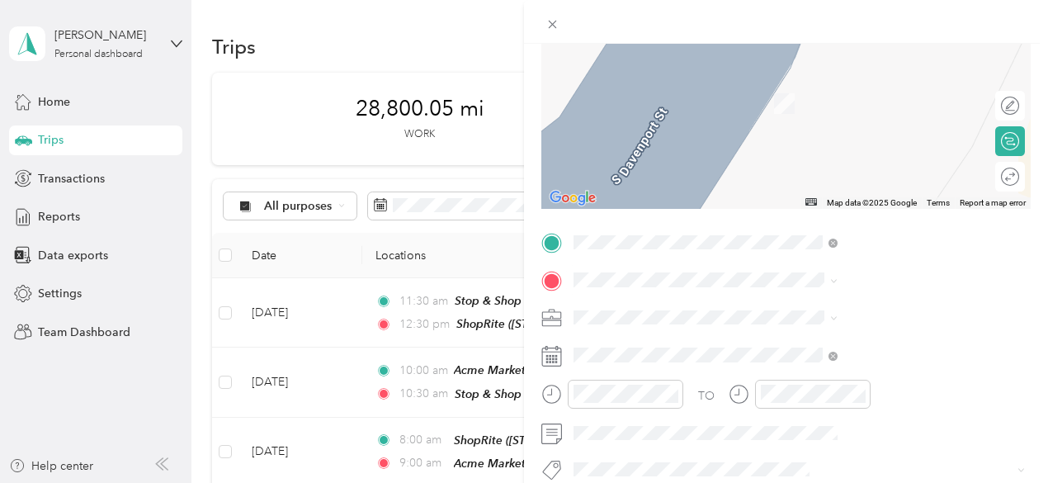
click at [833, 149] on div "TEAM ShopRite [STREET_ADDRESS]" at bounding box center [832, 129] width 106 height 40
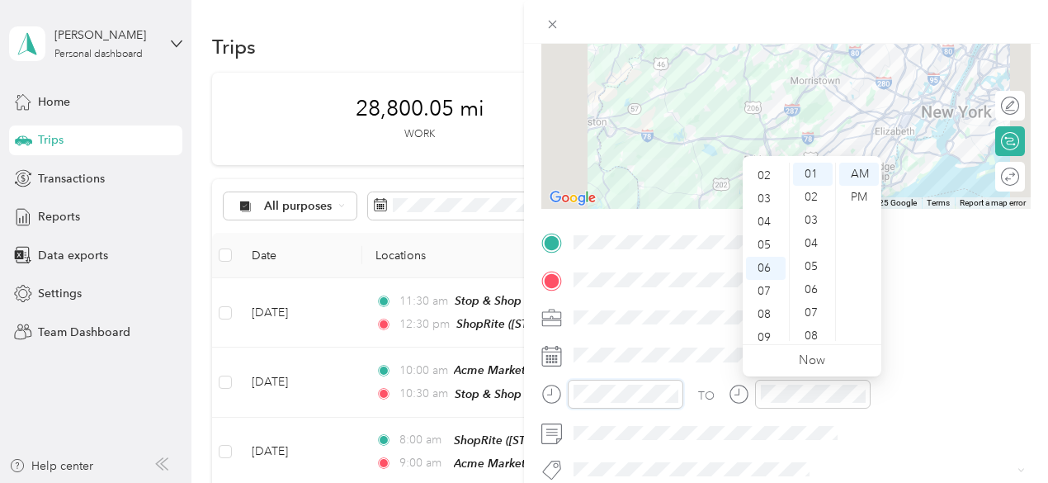
scroll to position [0, 0]
click at [766, 196] on div "01" at bounding box center [766, 197] width 40 height 23
click at [812, 329] on div "15" at bounding box center [813, 332] width 40 height 23
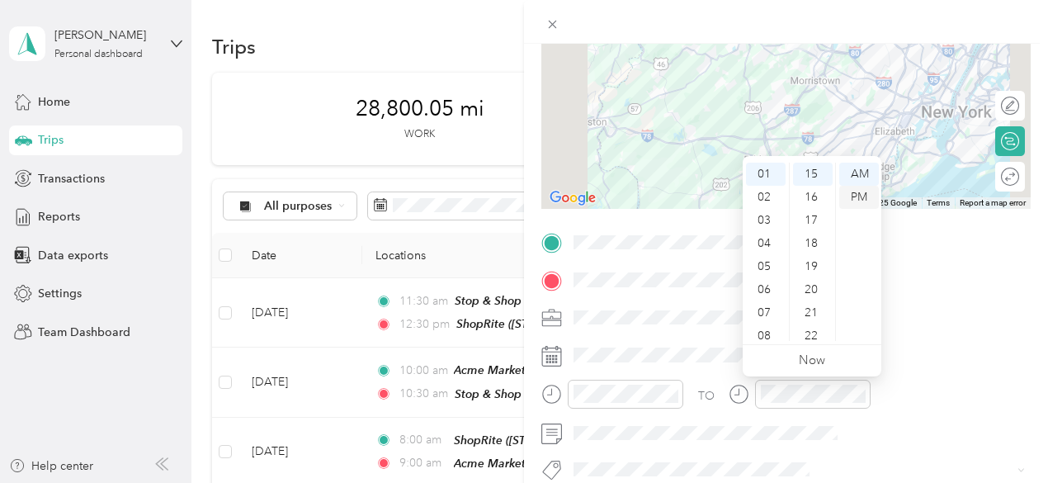
click at [861, 193] on div "PM" at bounding box center [859, 197] width 40 height 23
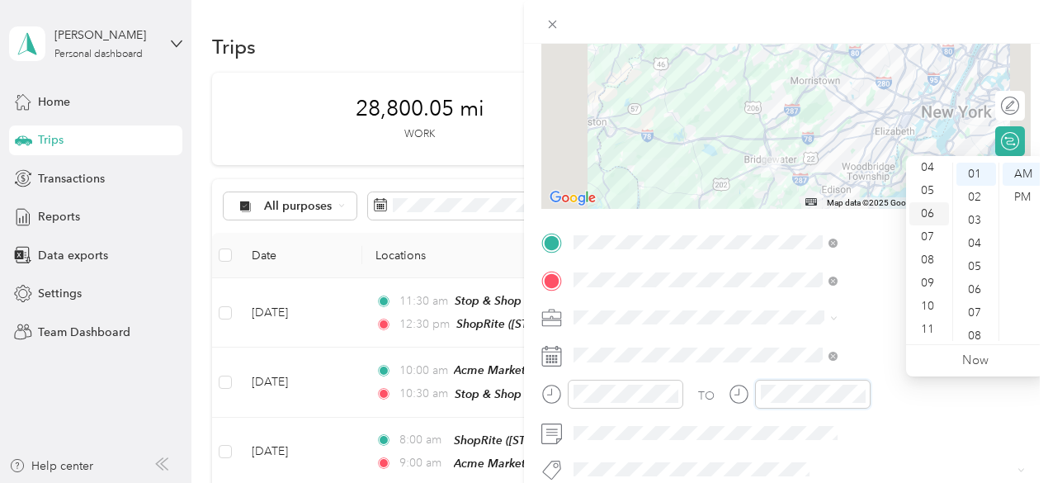
scroll to position [0, 0]
click at [933, 223] on div "02" at bounding box center [929, 220] width 40 height 23
click at [978, 171] on div "00" at bounding box center [976, 174] width 40 height 23
click at [1015, 194] on div "PM" at bounding box center [1023, 197] width 40 height 23
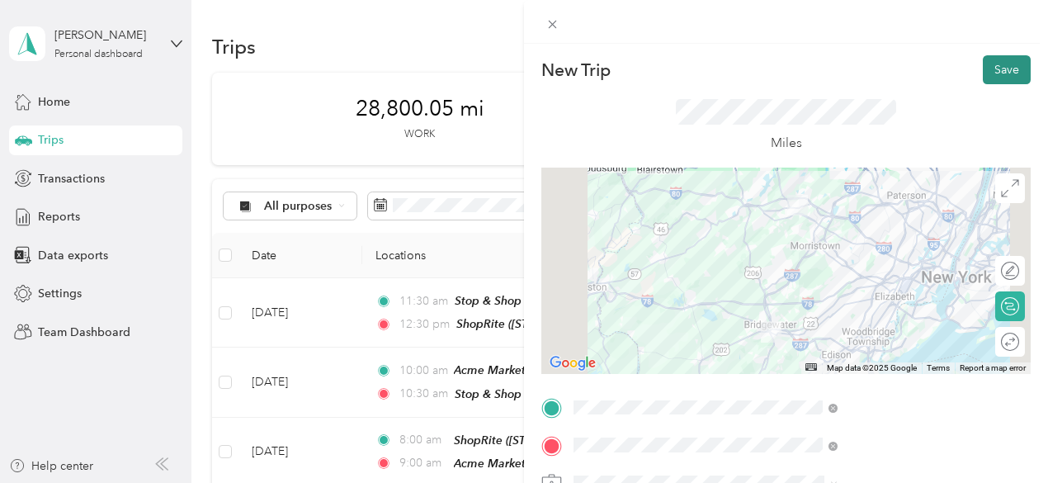
drag, startPoint x: 994, startPoint y: 64, endPoint x: 1013, endPoint y: 72, distance: 21.5
click at [994, 64] on button "Save" at bounding box center [1007, 69] width 48 height 29
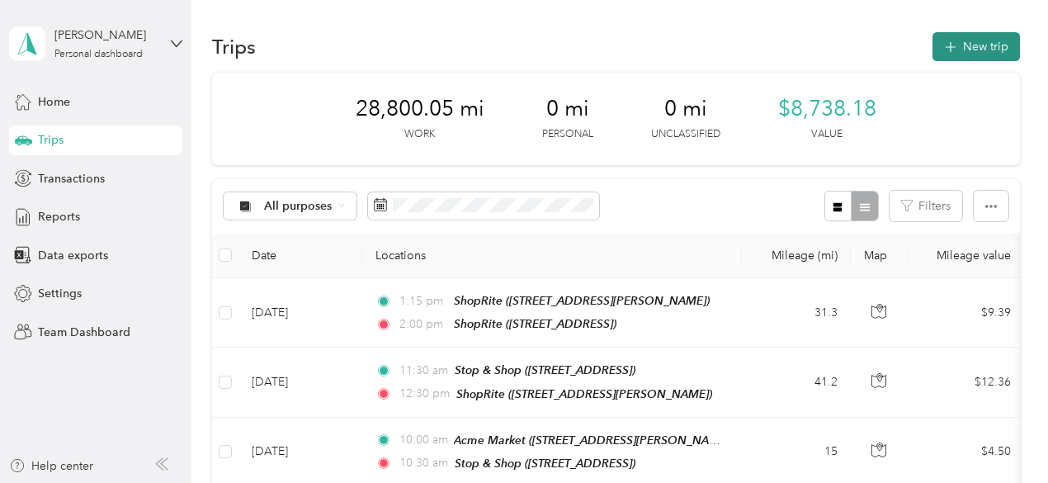
click at [980, 46] on button "New trip" at bounding box center [976, 46] width 87 height 29
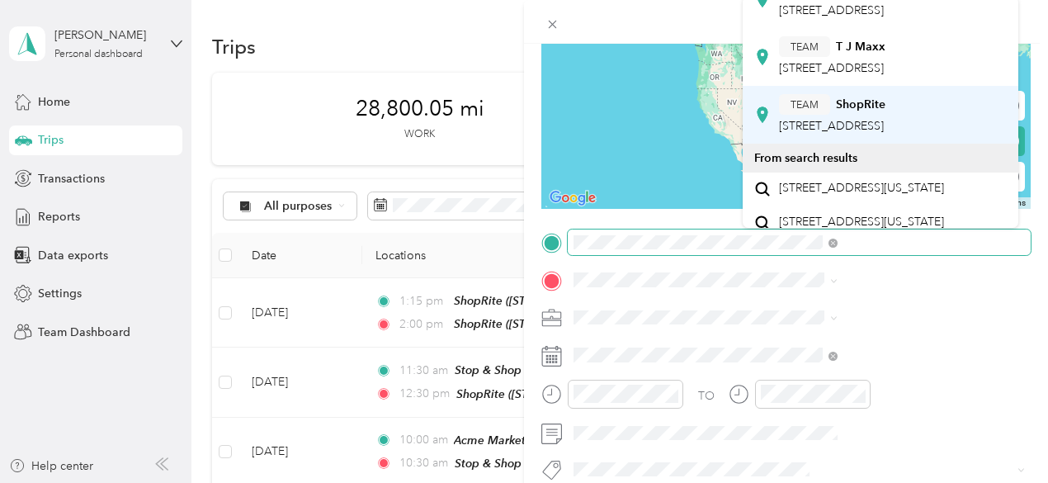
scroll to position [83, 0]
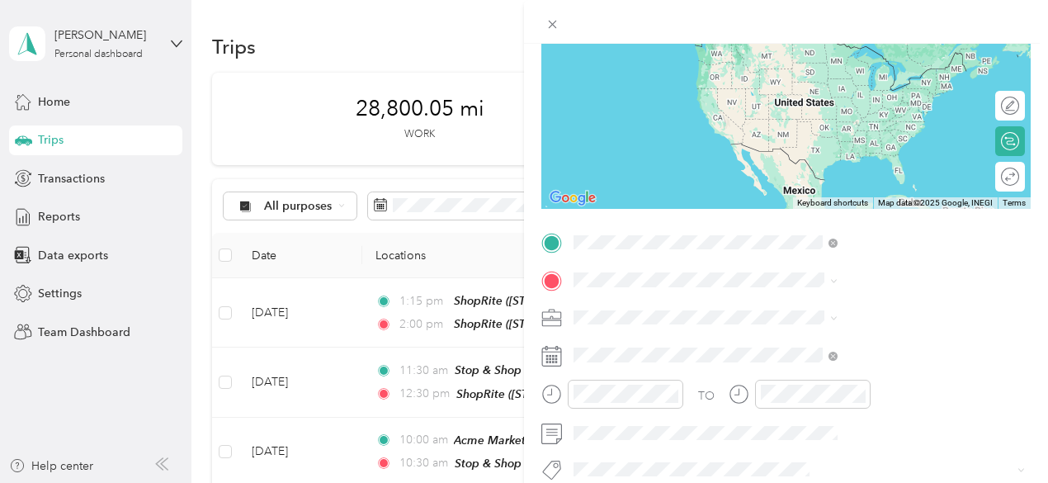
click at [862, 113] on div "TEAM ShopRite [STREET_ADDRESS]" at bounding box center [832, 93] width 106 height 40
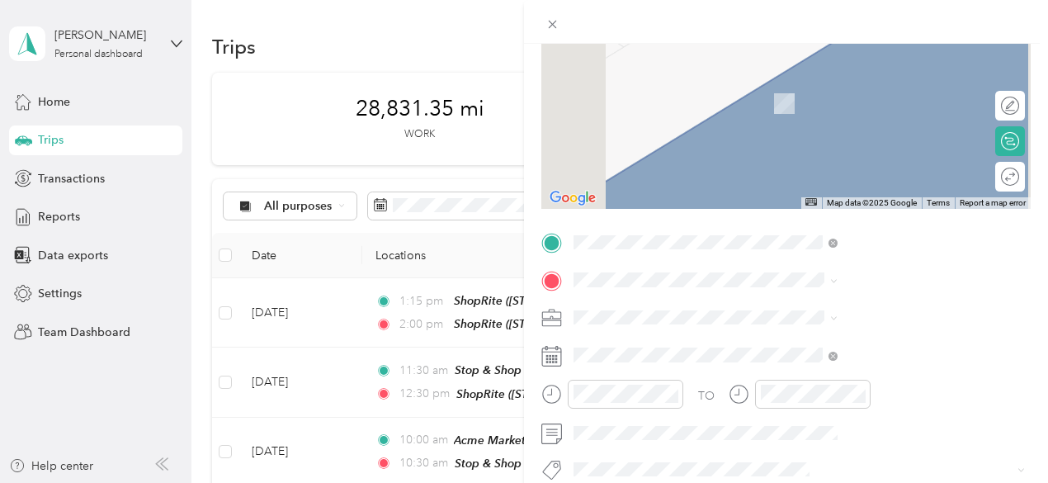
click at [835, 99] on div "TEAM ShopRite [STREET_ADDRESS]" at bounding box center [832, 90] width 106 height 40
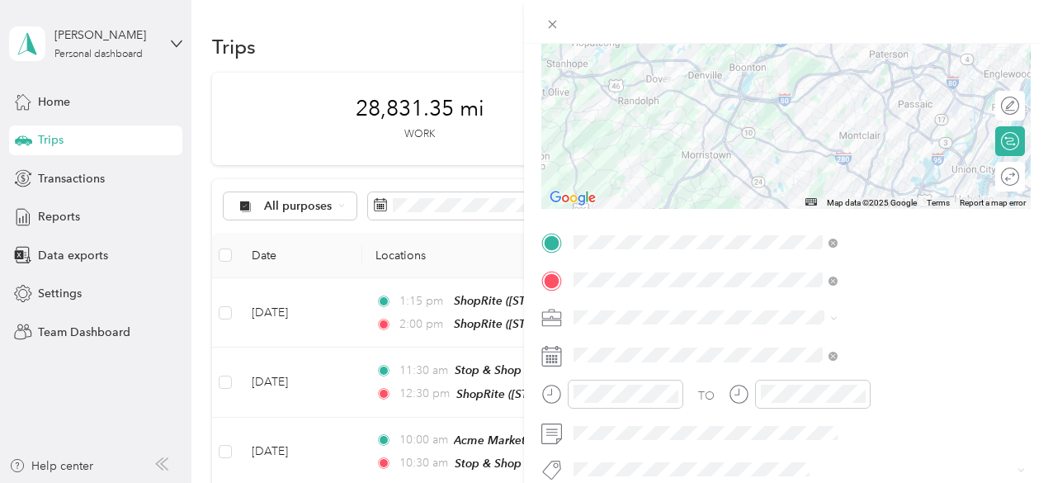
scroll to position [248, 0]
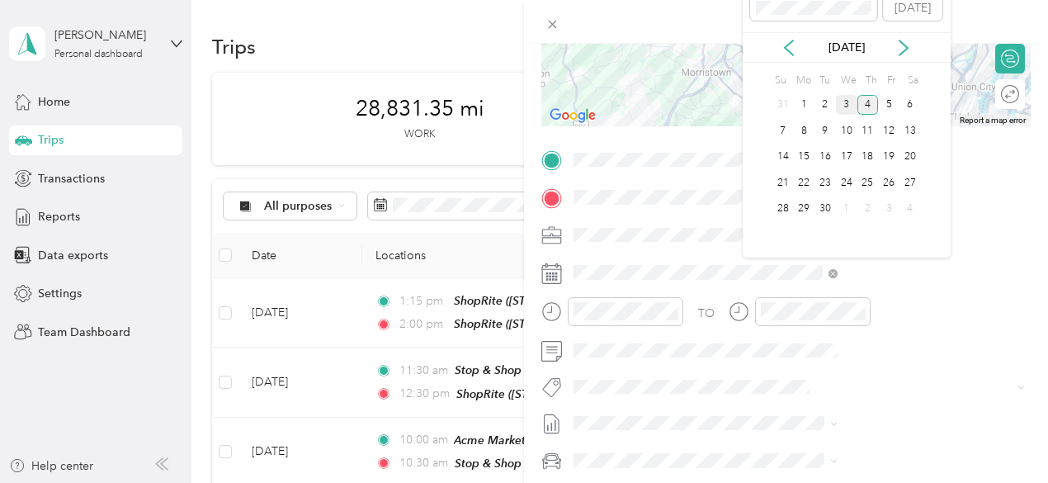
click at [843, 97] on div "3" at bounding box center [846, 105] width 21 height 21
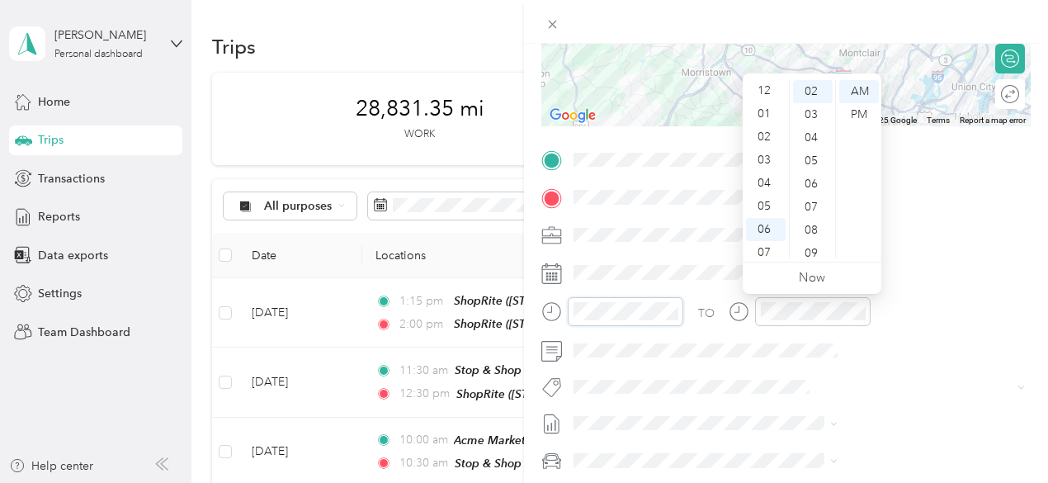
scroll to position [0, 0]
click at [767, 139] on div "02" at bounding box center [766, 137] width 40 height 23
click at [815, 95] on div "45" at bounding box center [813, 94] width 40 height 23
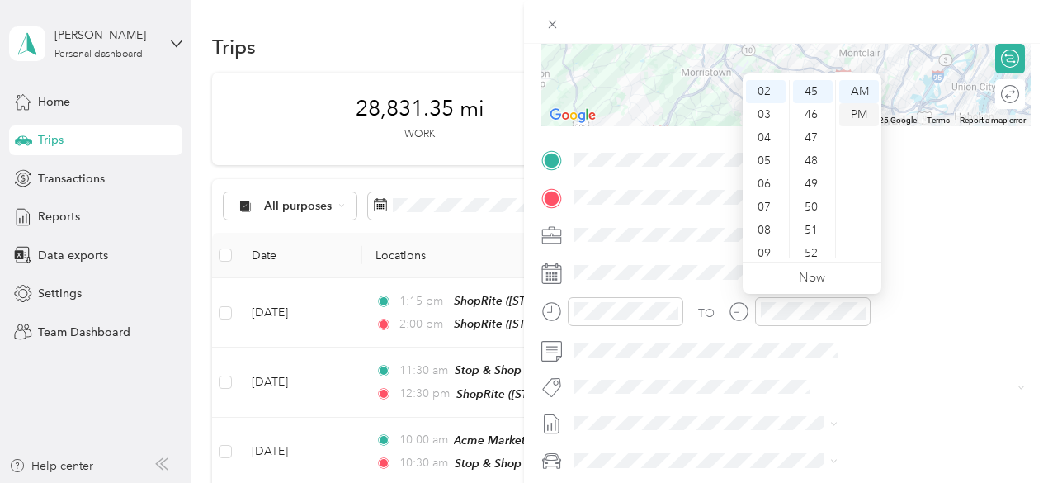
click at [863, 116] on div "PM" at bounding box center [859, 114] width 40 height 23
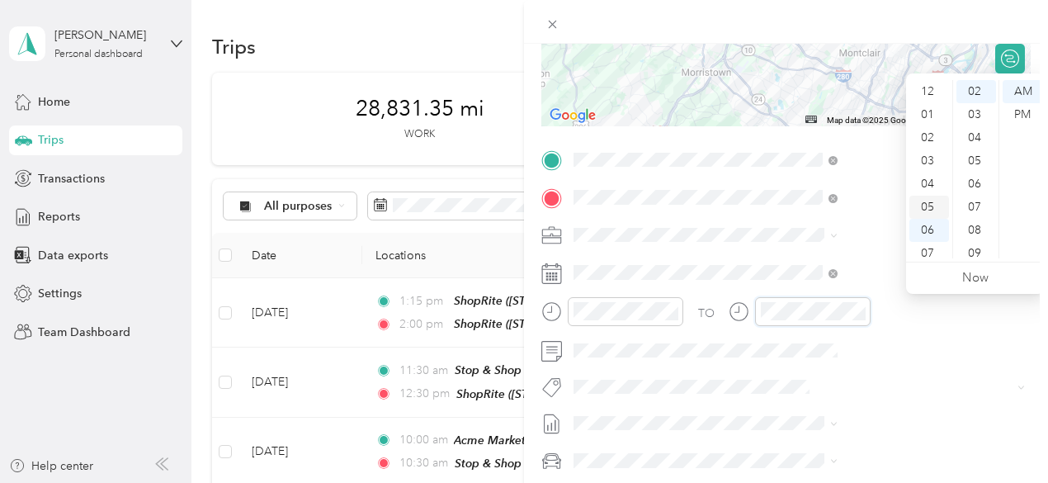
scroll to position [0, 0]
click at [931, 161] on div "03" at bounding box center [929, 160] width 40 height 23
click at [978, 159] on div "30" at bounding box center [976, 160] width 40 height 23
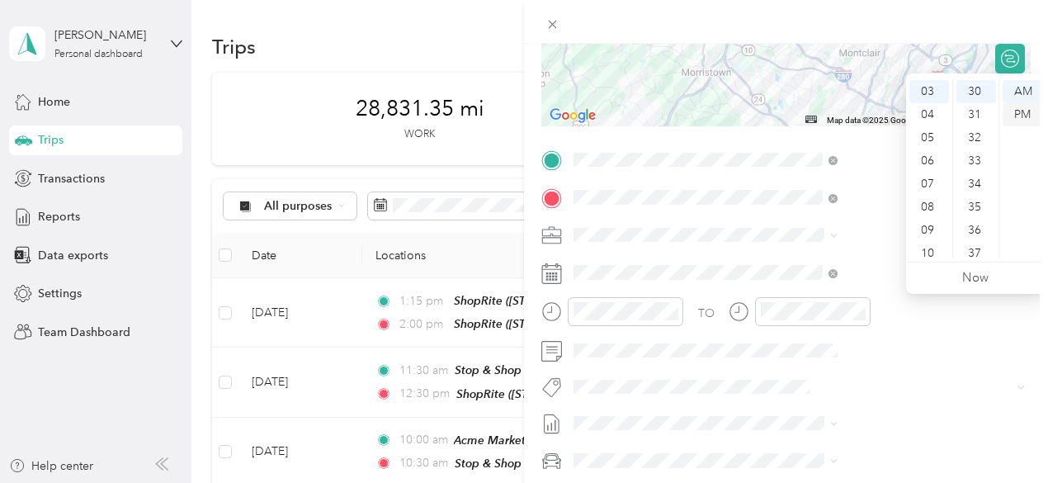
click at [1023, 116] on div "PM" at bounding box center [1023, 114] width 40 height 23
click at [1047, 23] on div at bounding box center [786, 22] width 524 height 44
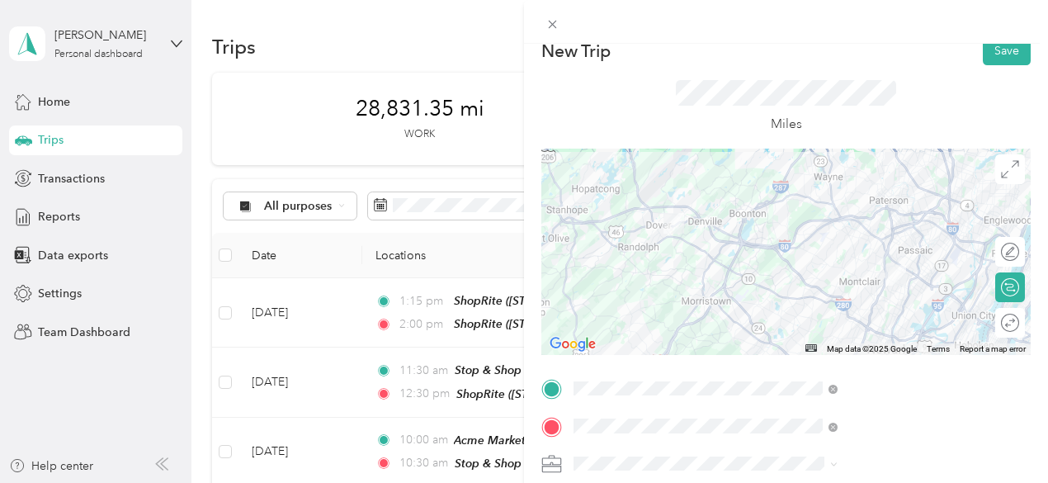
scroll to position [0, 0]
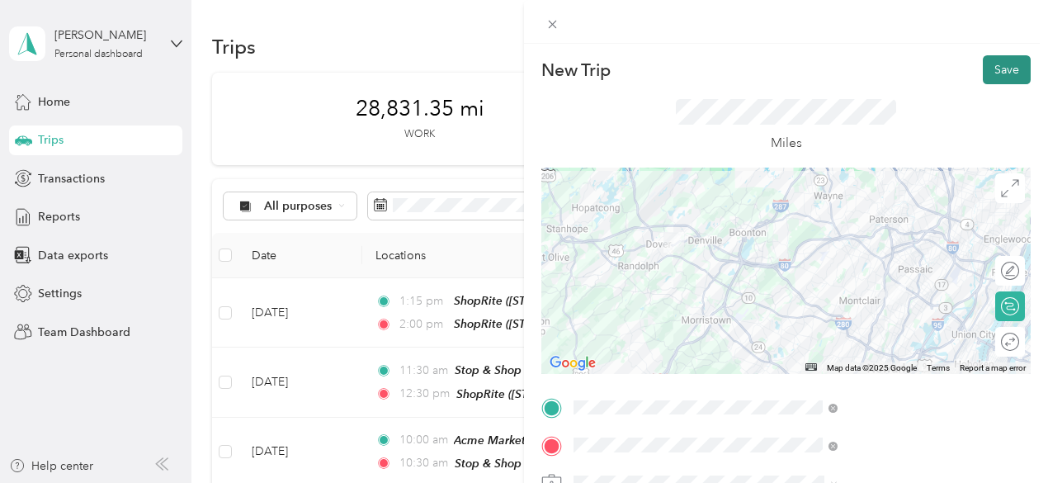
click at [990, 67] on button "Save" at bounding box center [1007, 69] width 48 height 29
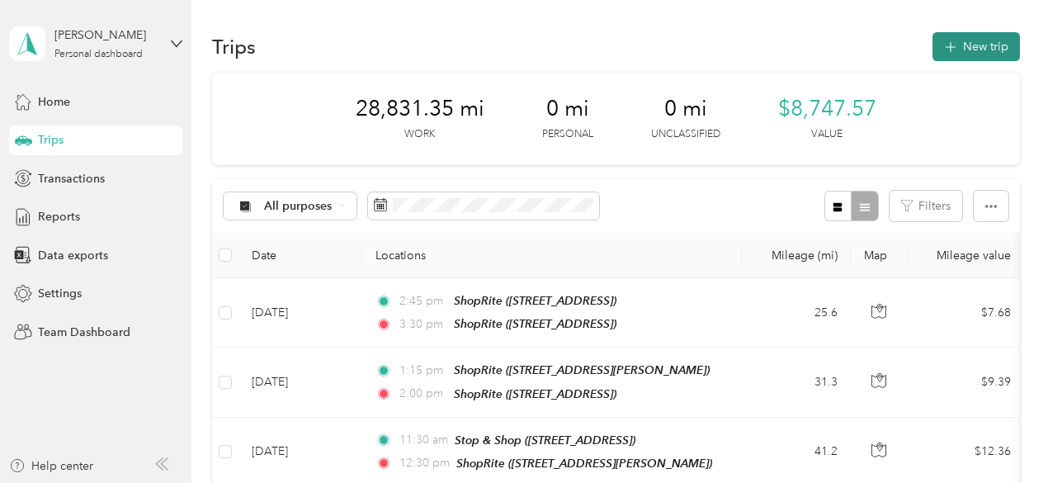
click at [987, 45] on button "New trip" at bounding box center [976, 46] width 87 height 29
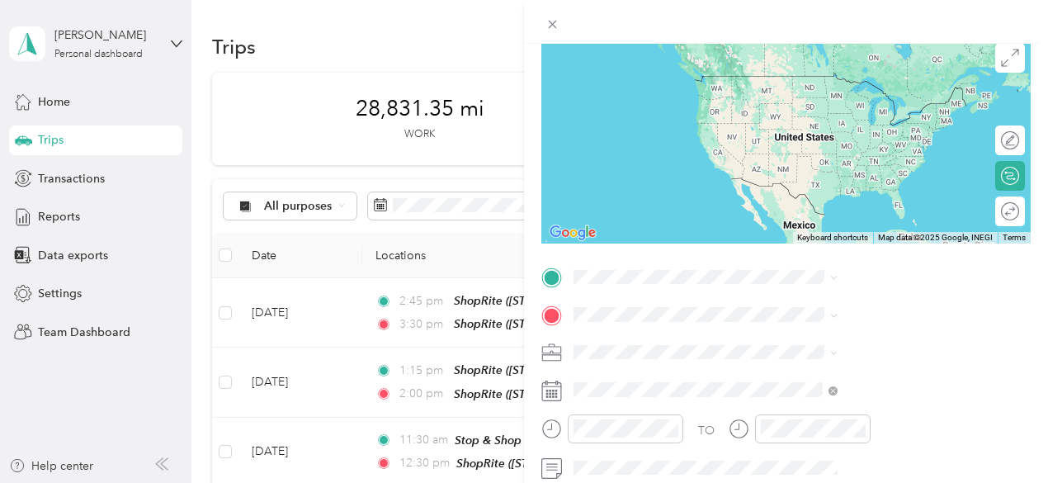
scroll to position [165, 0]
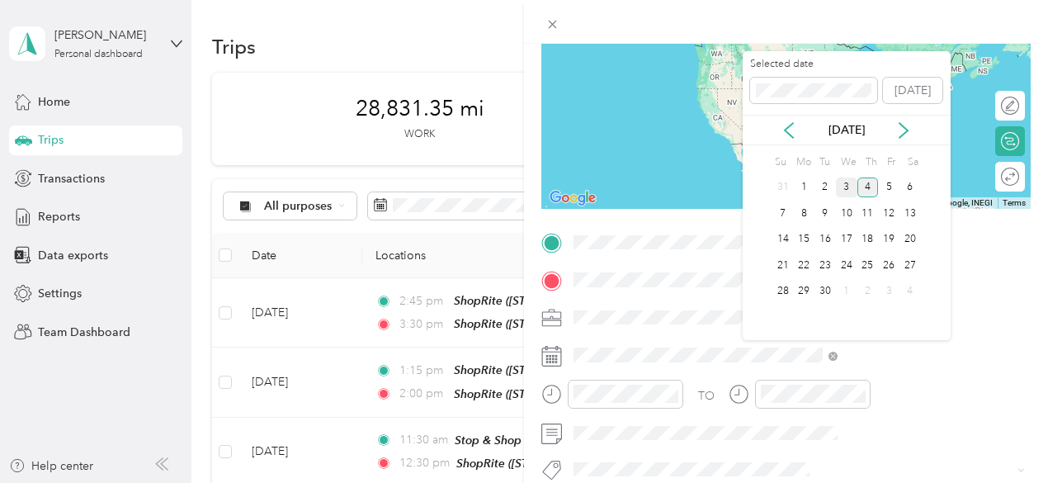
click at [852, 183] on div "3" at bounding box center [846, 187] width 21 height 21
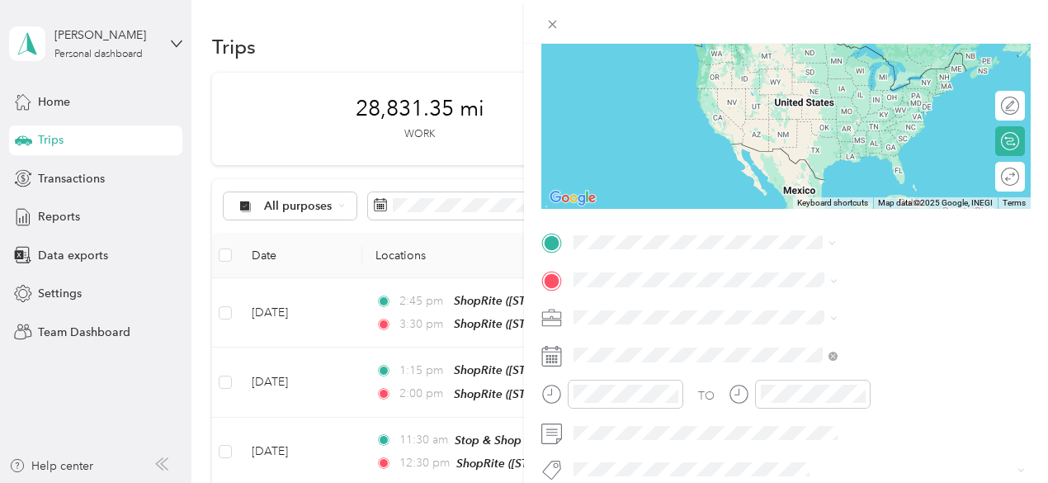
click at [847, 69] on span "[STREET_ADDRESS]" at bounding box center [831, 71] width 105 height 14
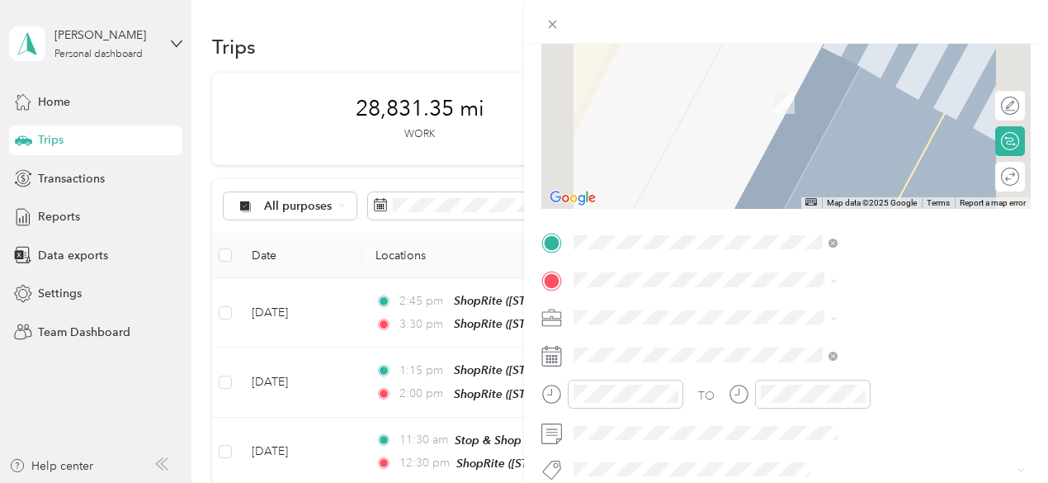
click at [832, 80] on span "[STREET_ADDRESS][US_STATE]" at bounding box center [861, 72] width 165 height 15
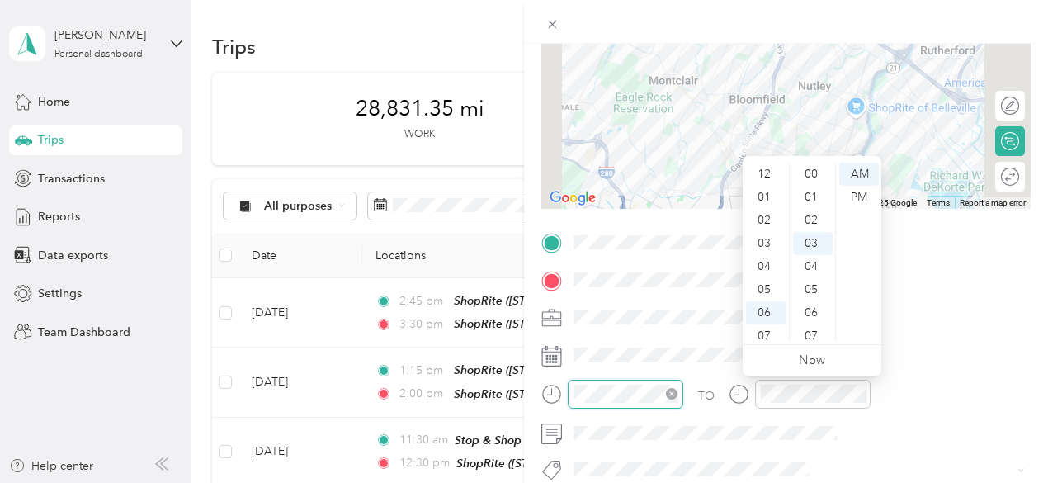
scroll to position [99, 0]
click at [772, 168] on div "04" at bounding box center [766, 167] width 40 height 23
click at [817, 171] on div "00" at bounding box center [813, 174] width 40 height 23
click at [863, 194] on div "PM" at bounding box center [859, 197] width 40 height 23
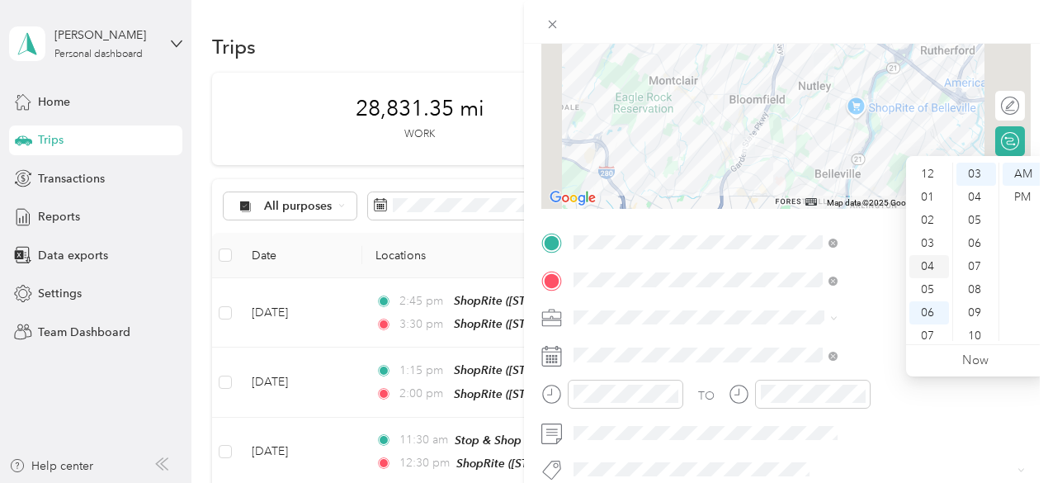
click at [923, 267] on div "04" at bounding box center [929, 266] width 40 height 23
click at [977, 189] on div "15" at bounding box center [976, 190] width 40 height 23
click at [1030, 196] on div "PM" at bounding box center [1023, 197] width 40 height 23
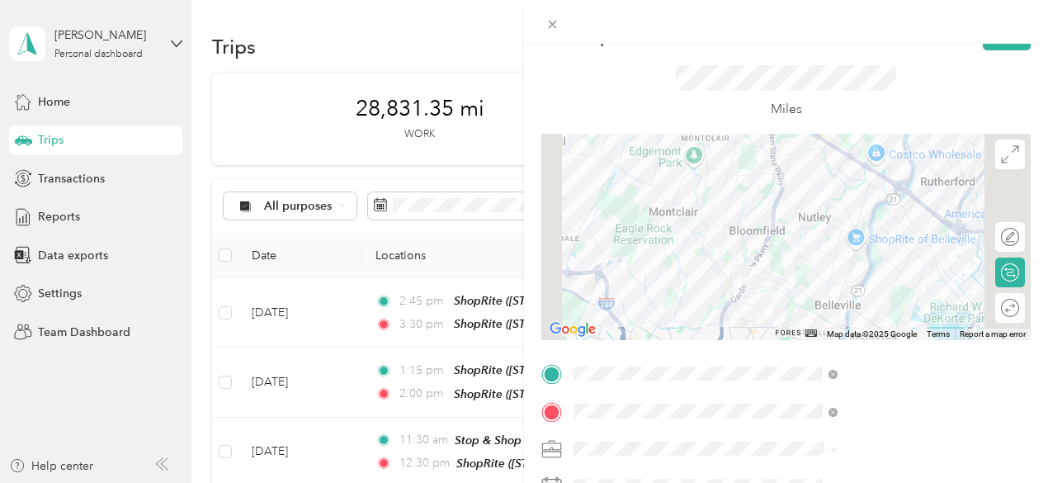
scroll to position [0, 0]
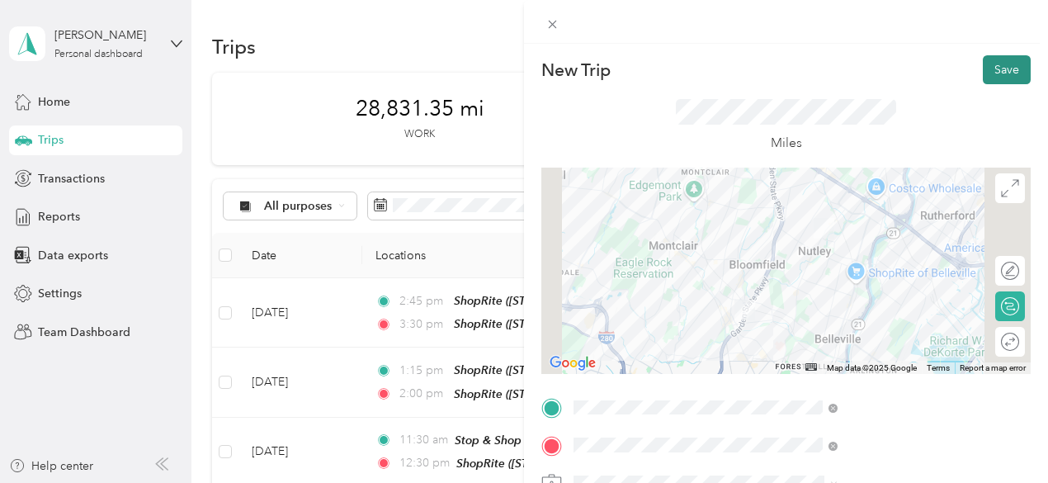
click at [1001, 61] on button "Save" at bounding box center [1007, 69] width 48 height 29
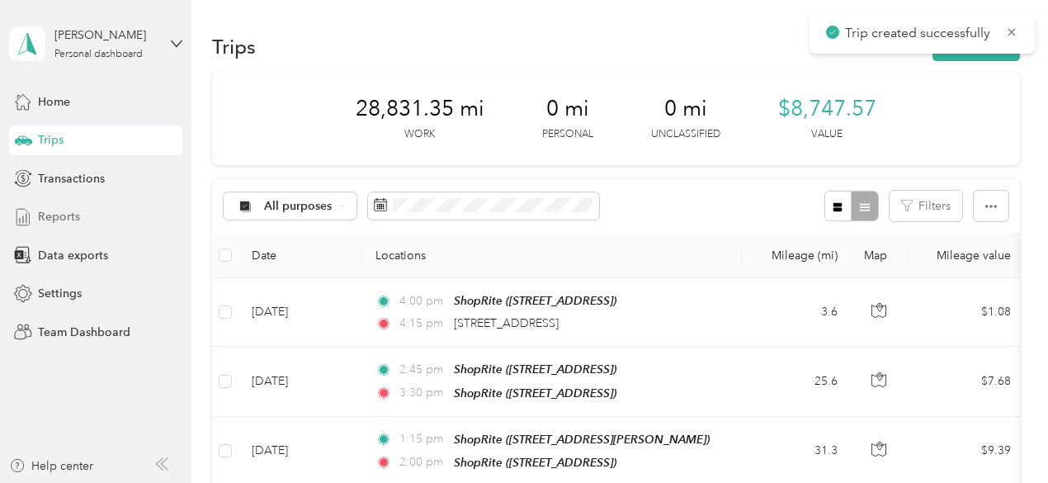
click at [49, 217] on span "Reports" at bounding box center [59, 216] width 42 height 17
